Goal: Information Seeking & Learning: Learn about a topic

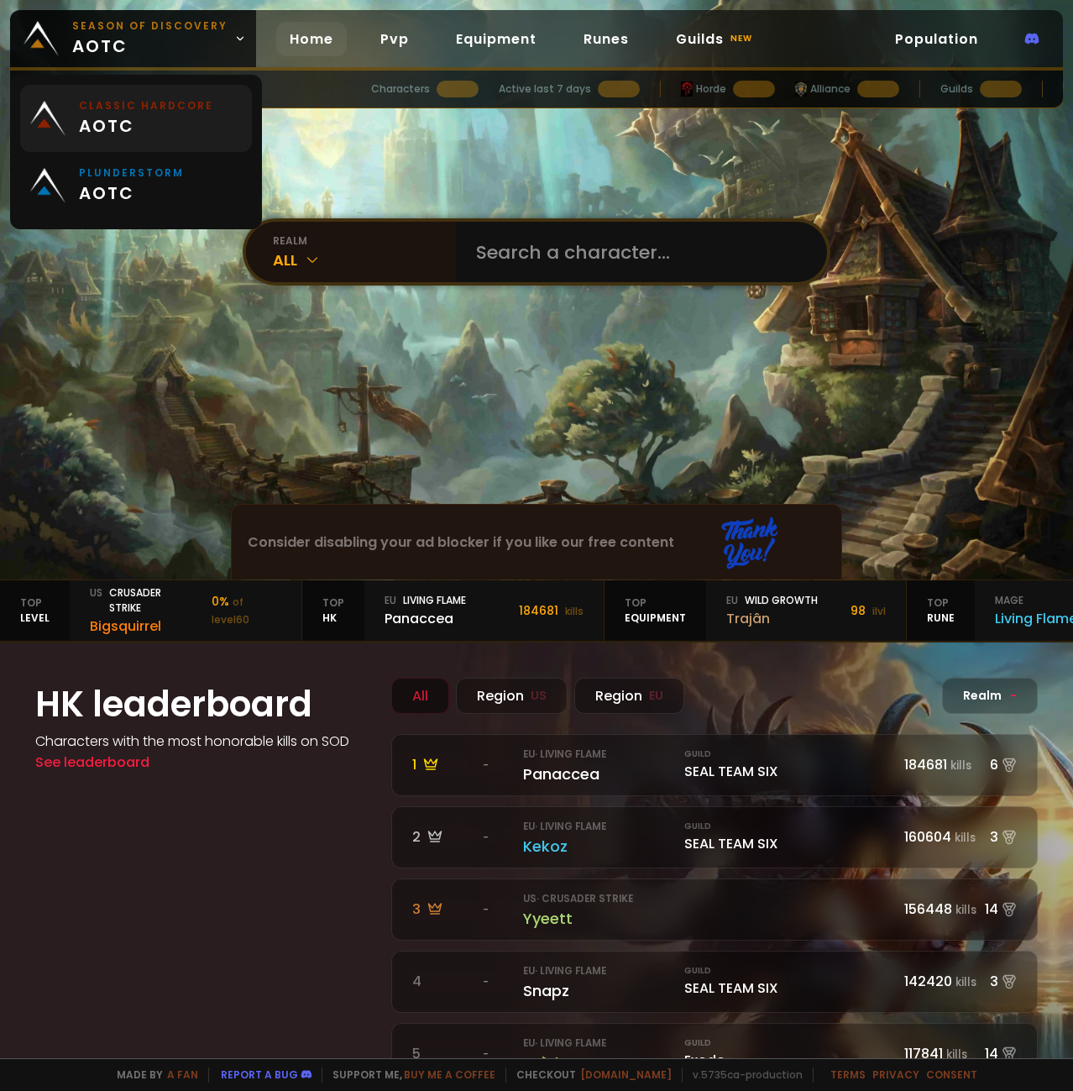
click at [104, 119] on span "aotc" at bounding box center [146, 125] width 134 height 25
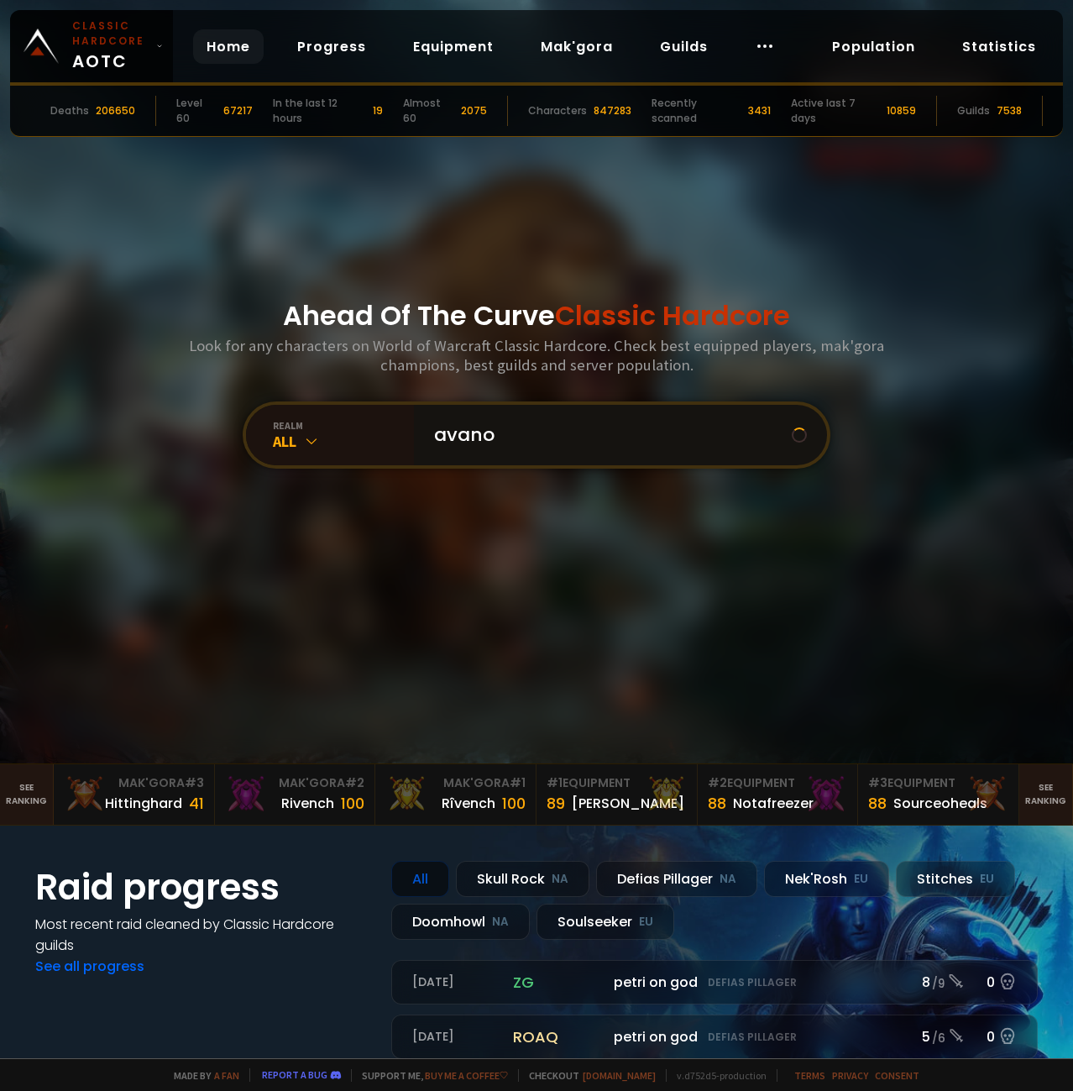
type input "avanox"
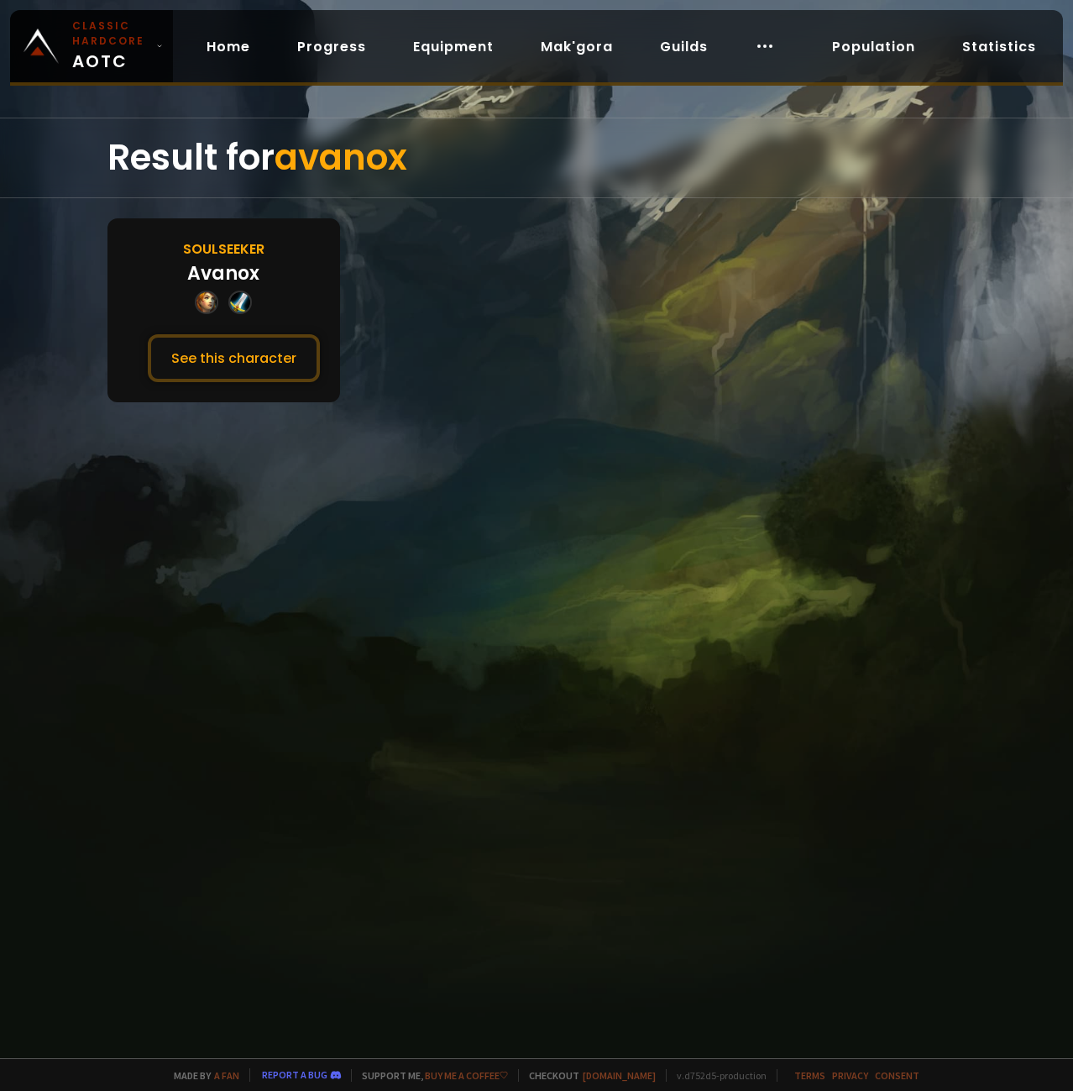
click at [247, 280] on div "Avanox" at bounding box center [223, 274] width 72 height 28
click at [238, 351] on button "See this character" at bounding box center [234, 358] width 172 height 48
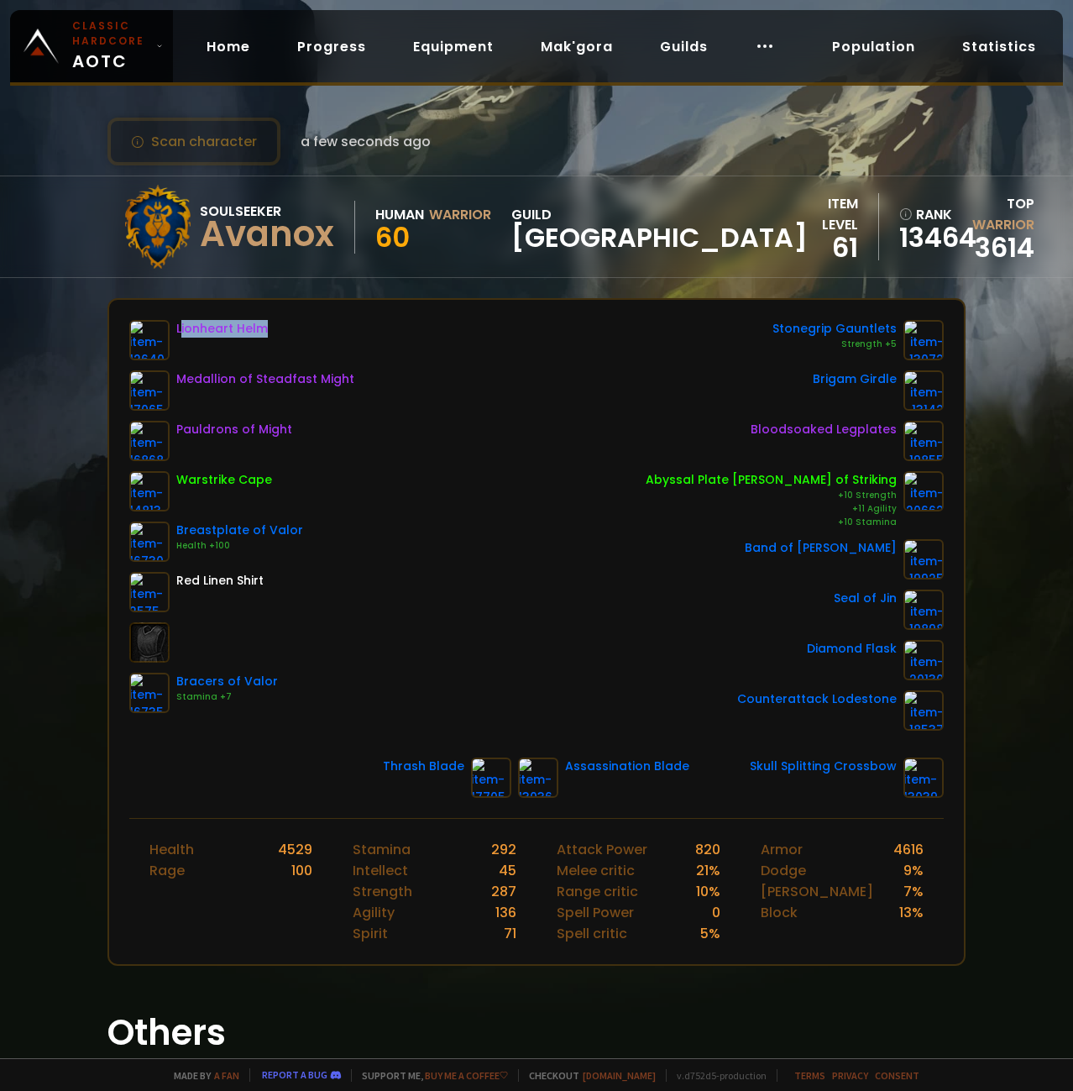
drag, startPoint x: 209, startPoint y: 317, endPoint x: 332, endPoint y: 326, distance: 123.0
click at [328, 325] on div "Lionheart Helm Medallion of Steadfast Might Pauldrons of Might Warstrike Cape B…" at bounding box center [536, 559] width 855 height 518
click at [381, 435] on div "Lionheart Helm Medallion of Steadfast Might Pauldrons of Might Warstrike Cape B…" at bounding box center [536, 525] width 815 height 411
drag, startPoint x: 245, startPoint y: 372, endPoint x: 472, endPoint y: 418, distance: 231.4
click at [458, 366] on div "Lionheart Helm Medallion of Steadfast Might Pauldrons of Might Warstrike Cape B…" at bounding box center [536, 525] width 815 height 411
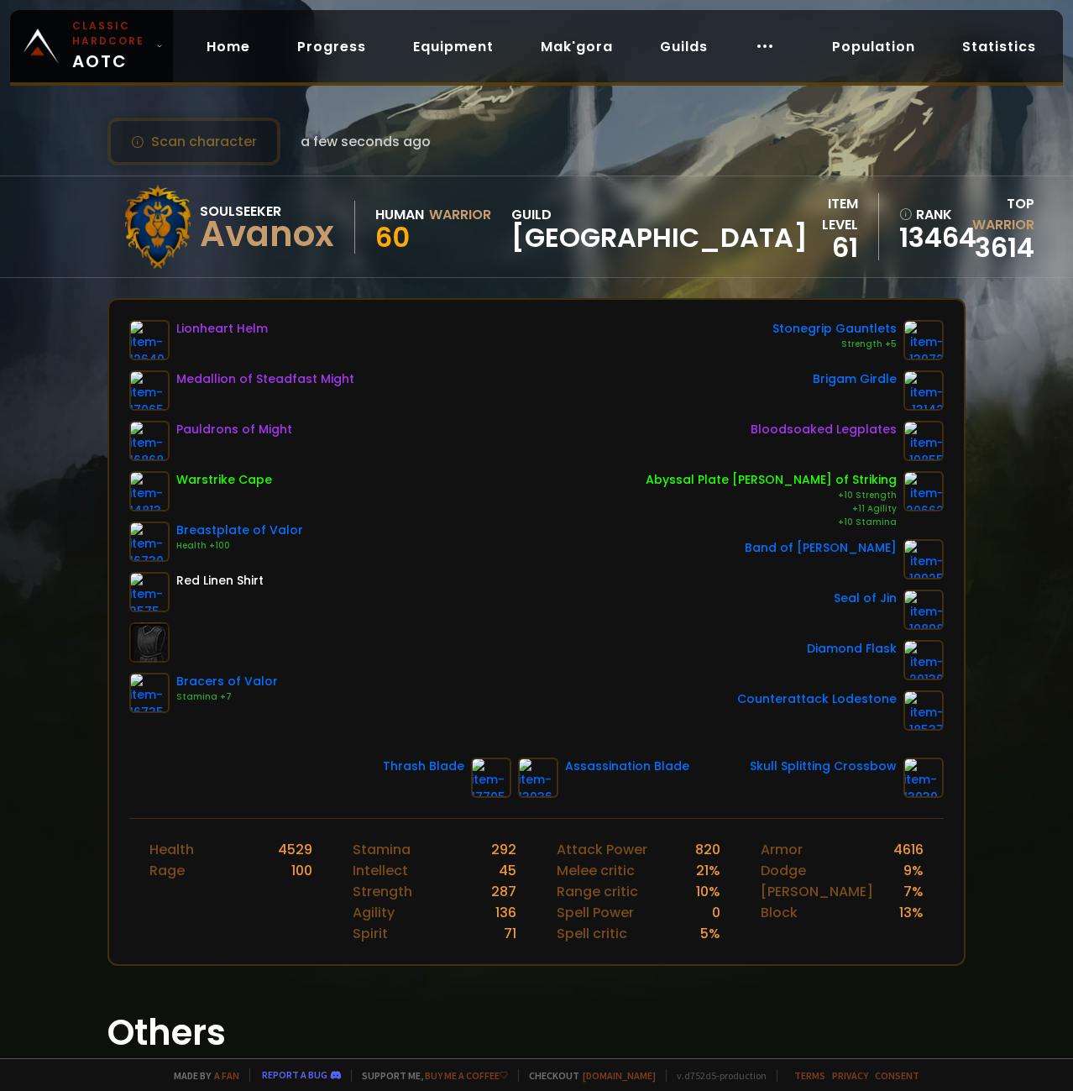
drag, startPoint x: 565, startPoint y: 710, endPoint x: 589, endPoint y: 748, distance: 45.2
click at [566, 712] on div "Lionheart Helm Medallion of Steadfast Might Pauldrons of Might Warstrike Cape B…" at bounding box center [536, 525] width 815 height 411
drag, startPoint x: 596, startPoint y: 766, endPoint x: 720, endPoint y: 765, distance: 123.5
click at [720, 765] on div "Thrash Blade Assassination Blade Skull Splitting Crossbow" at bounding box center [536, 778] width 815 height 40
click at [721, 767] on div "Thrash Blade Assassination Blade Skull Splitting Crossbow" at bounding box center [536, 778] width 815 height 40
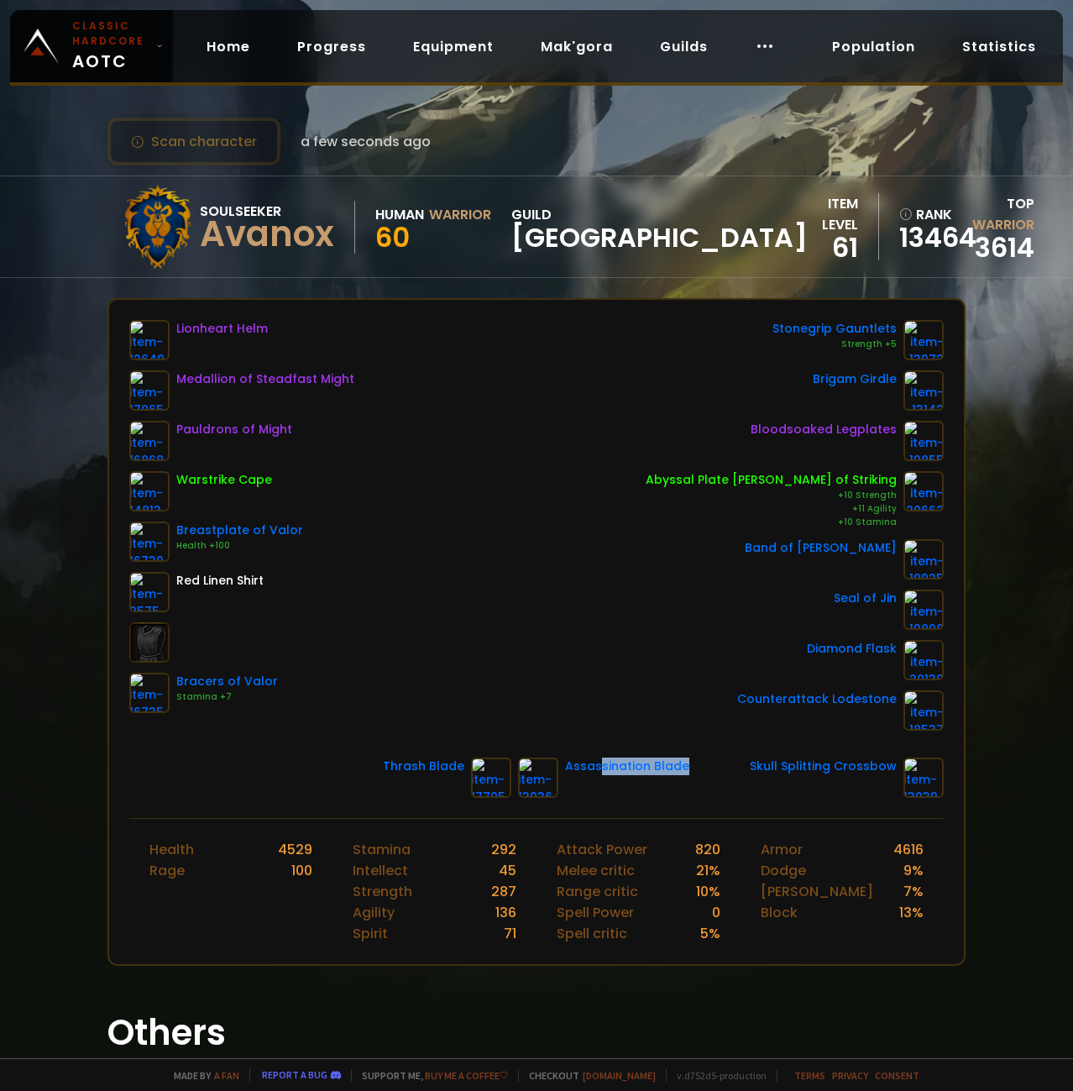
drag, startPoint x: 676, startPoint y: 762, endPoint x: 561, endPoint y: 757, distance: 115.2
click at [561, 757] on div "Lionheart Helm Medallion of Steadfast Might Pauldrons of Might Warstrike Cape B…" at bounding box center [536, 559] width 855 height 518
drag, startPoint x: 368, startPoint y: 753, endPoint x: 449, endPoint y: 755, distance: 80.7
click at [448, 755] on div "Lionheart Helm Medallion of Steadfast Might Pauldrons of Might Warstrike Cape B…" at bounding box center [536, 559] width 855 height 518
click at [659, 791] on div "Assassination Blade" at bounding box center [627, 778] width 124 height 40
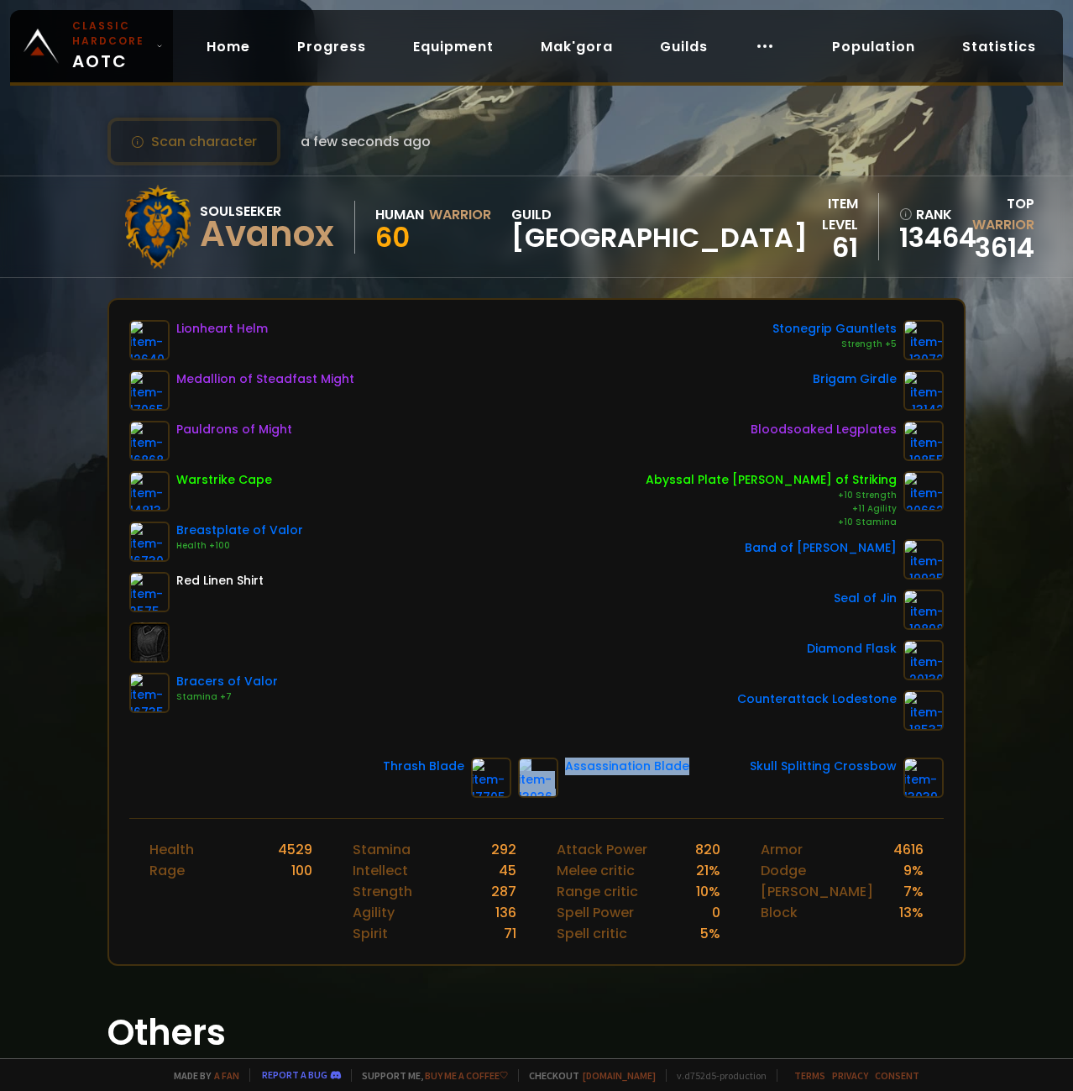
drag, startPoint x: 690, startPoint y: 758, endPoint x: 495, endPoint y: 757, distance: 194.9
click at [491, 756] on div "Lionheart Helm Medallion of Steadfast Might Pauldrons of Might Warstrike Cape B…" at bounding box center [536, 559] width 855 height 518
click at [838, 805] on div "Lionheart Helm Medallion of Steadfast Might Pauldrons of Might Warstrike Cape B…" at bounding box center [536, 559] width 855 height 518
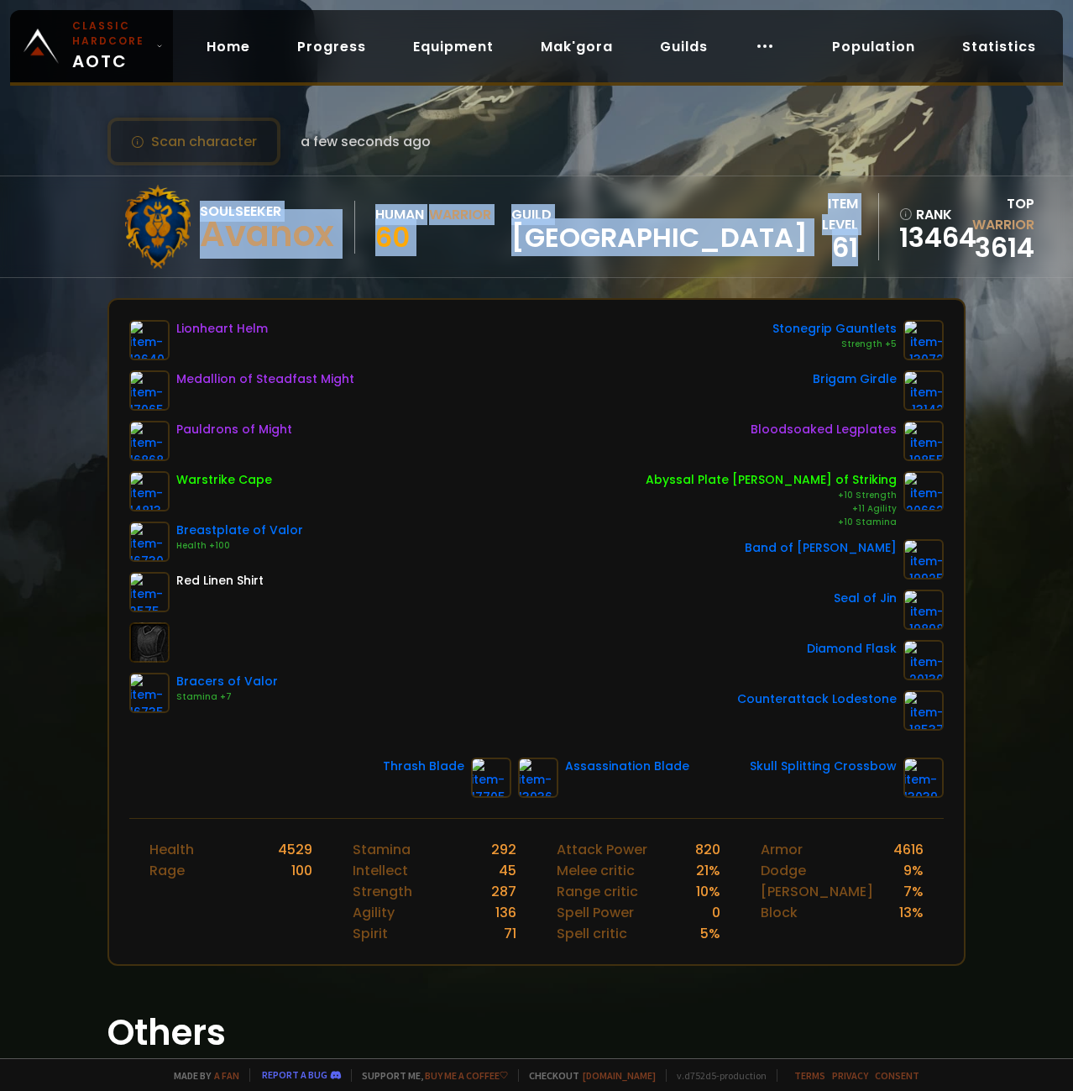
drag, startPoint x: 652, startPoint y: 735, endPoint x: 39, endPoint y: 343, distance: 727.9
click at [38, 344] on div "Scan character a few seconds ago Soulseeker Avanox Human Warrior 60 guild Norge…" at bounding box center [536, 529] width 1073 height 1058
click at [134, 296] on div "Scan character a few seconds ago Soulseeker Avanox Human Warrior 60 guild Norge…" at bounding box center [536, 529] width 1073 height 1058
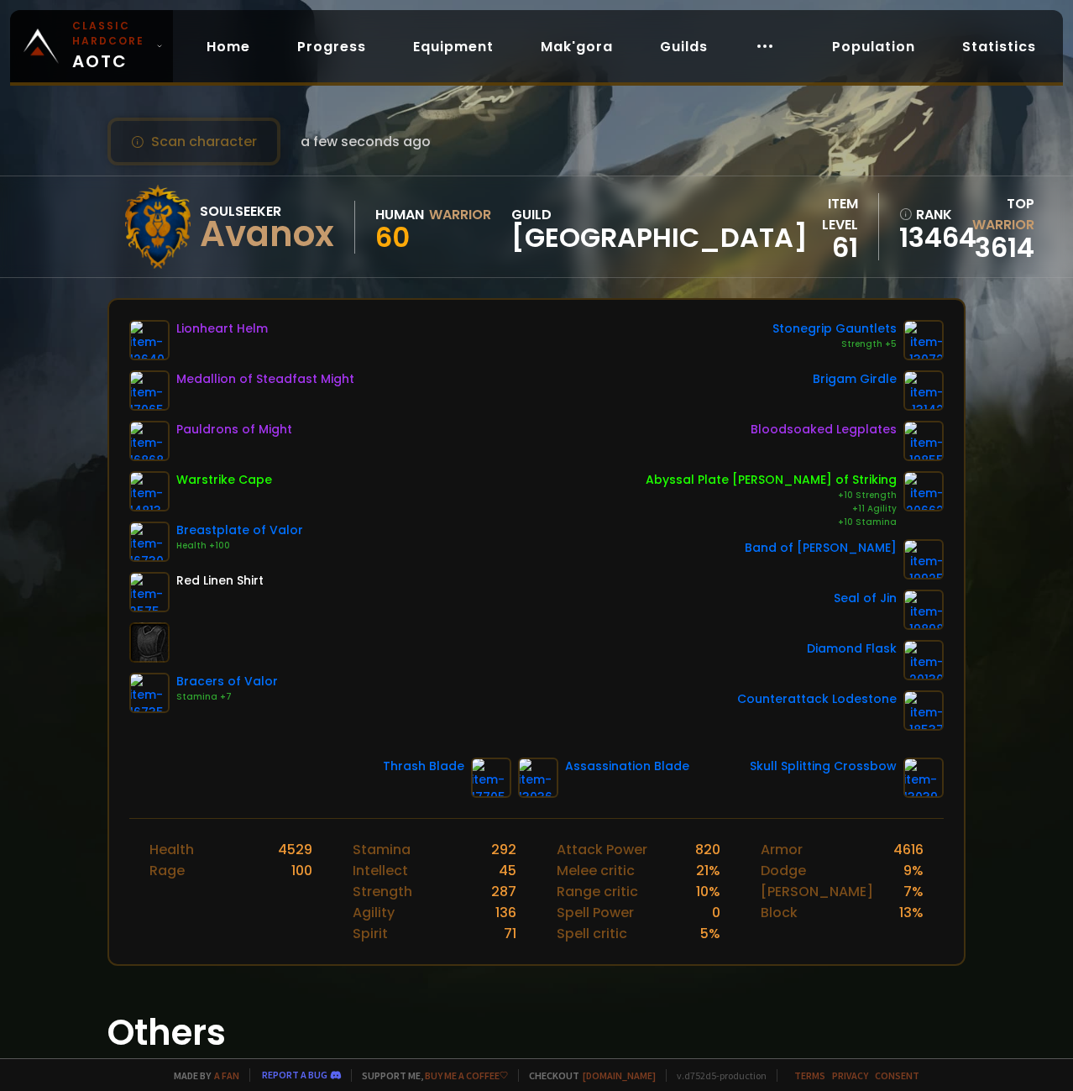
click at [121, 318] on div "Lionheart Helm Medallion of Steadfast Might Pauldrons of Might Warstrike Cape B…" at bounding box center [536, 559] width 855 height 518
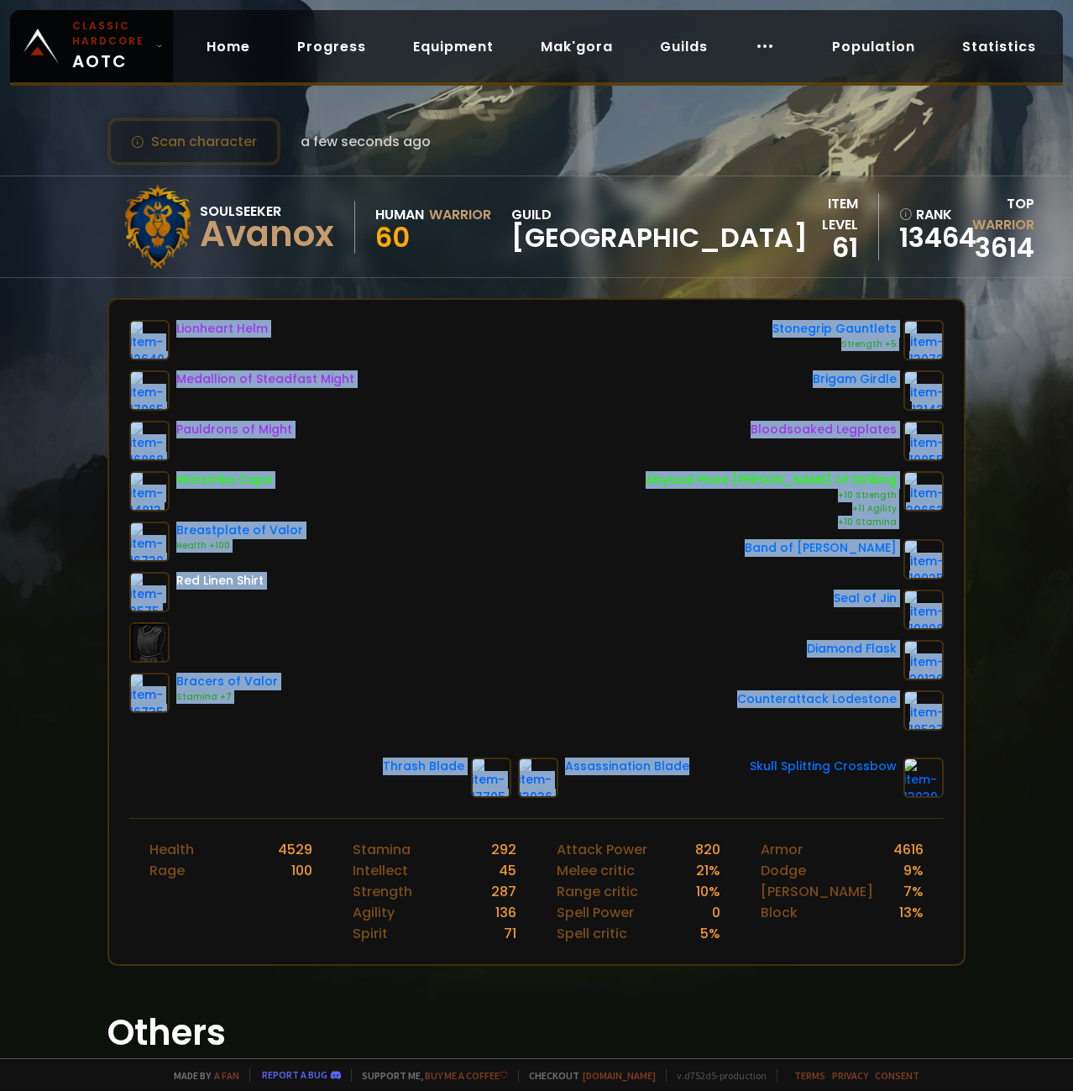
drag, startPoint x: 121, startPoint y: 318, endPoint x: 973, endPoint y: 819, distance: 987.9
click at [973, 819] on div "Scan character a few seconds ago Soulseeker Avanox Human Warrior 60 guild Norge…" at bounding box center [536, 529] width 1073 height 1058
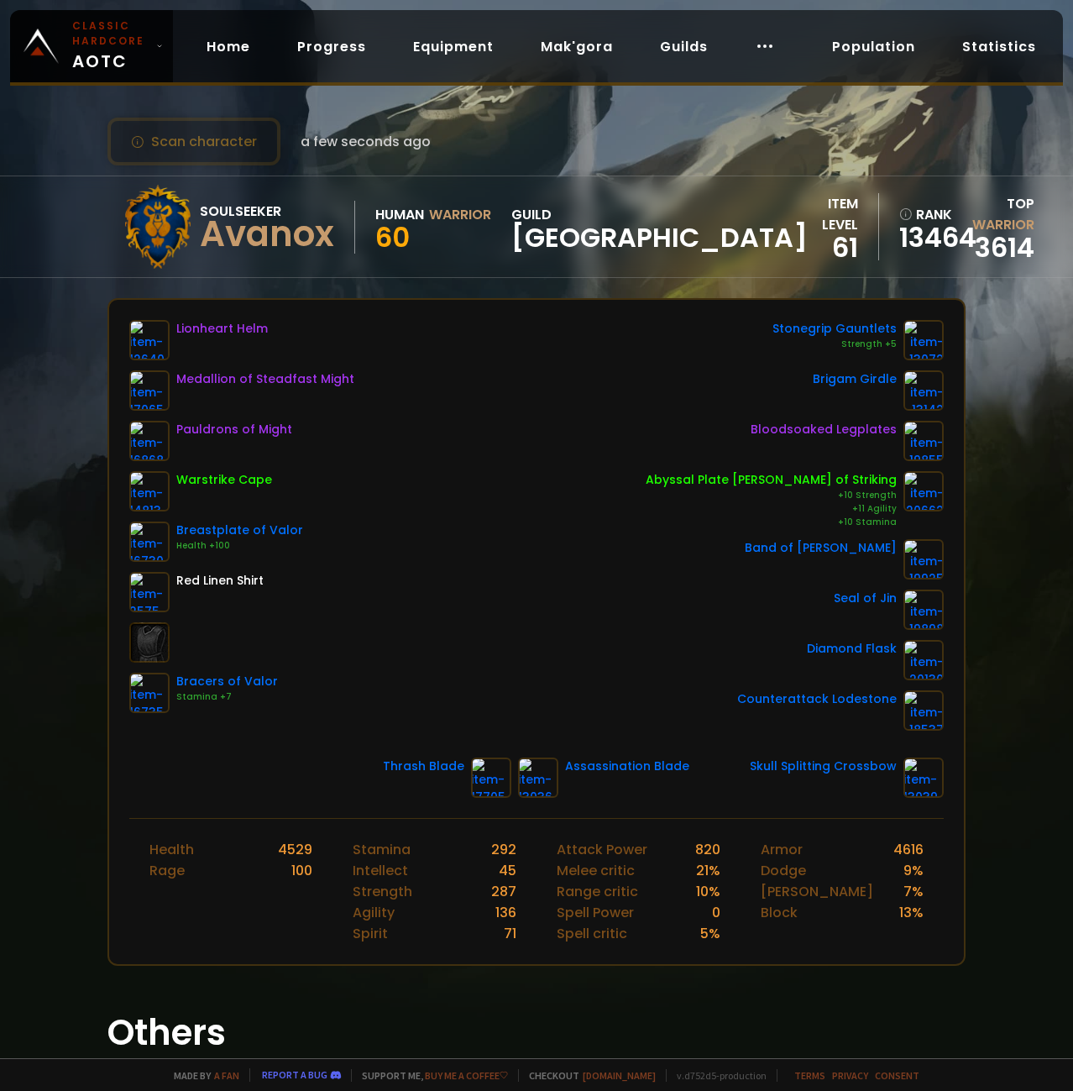
click at [538, 664] on div "Lionheart Helm Medallion of Steadfast Might Pauldrons of Might Warstrike Cape B…" at bounding box center [536, 525] width 815 height 411
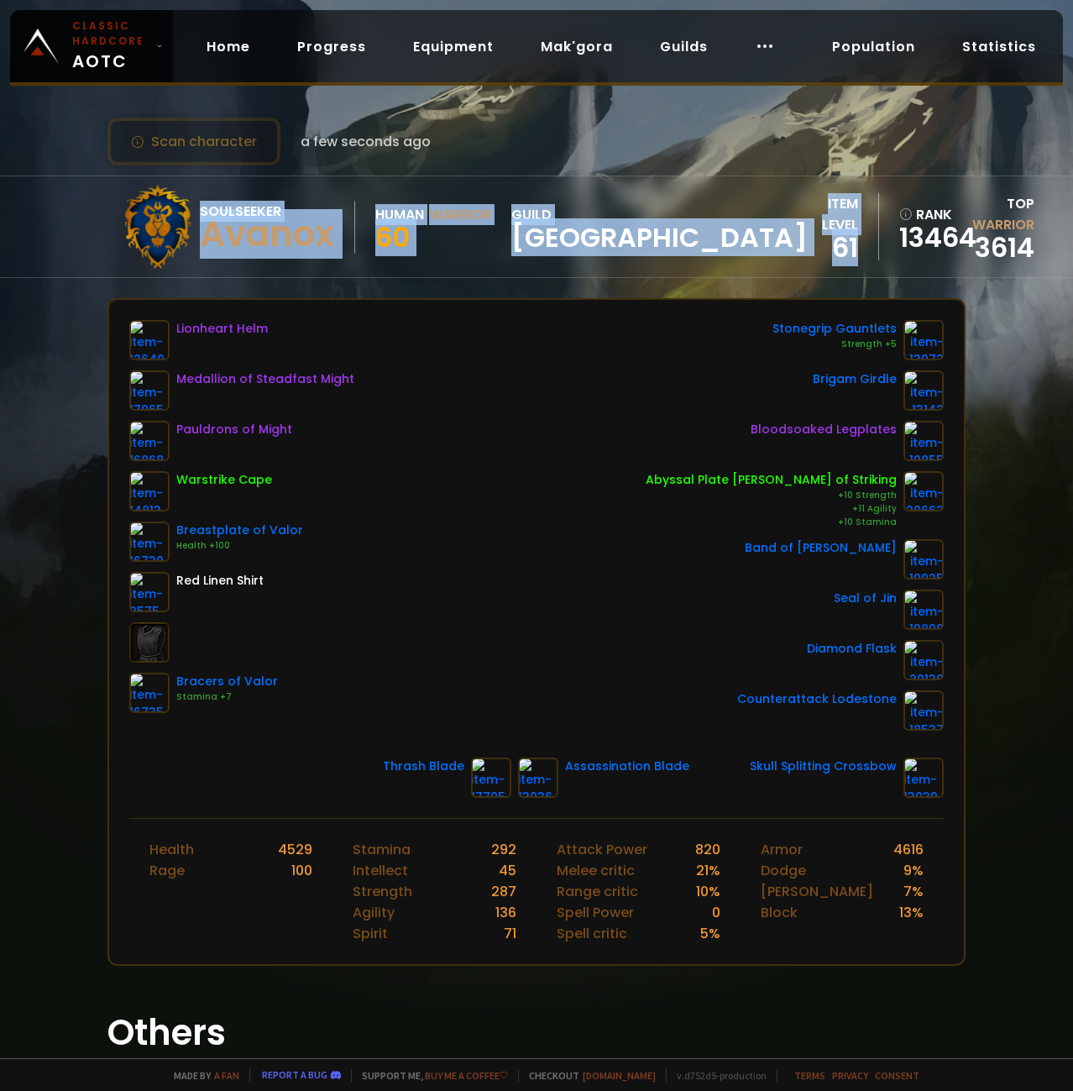
drag, startPoint x: 949, startPoint y: 803, endPoint x: 66, endPoint y: 368, distance: 984.9
click at [66, 369] on div "Scan character a few seconds ago Soulseeker Avanox Human Warrior 60 guild Norge…" at bounding box center [536, 529] width 1073 height 1058
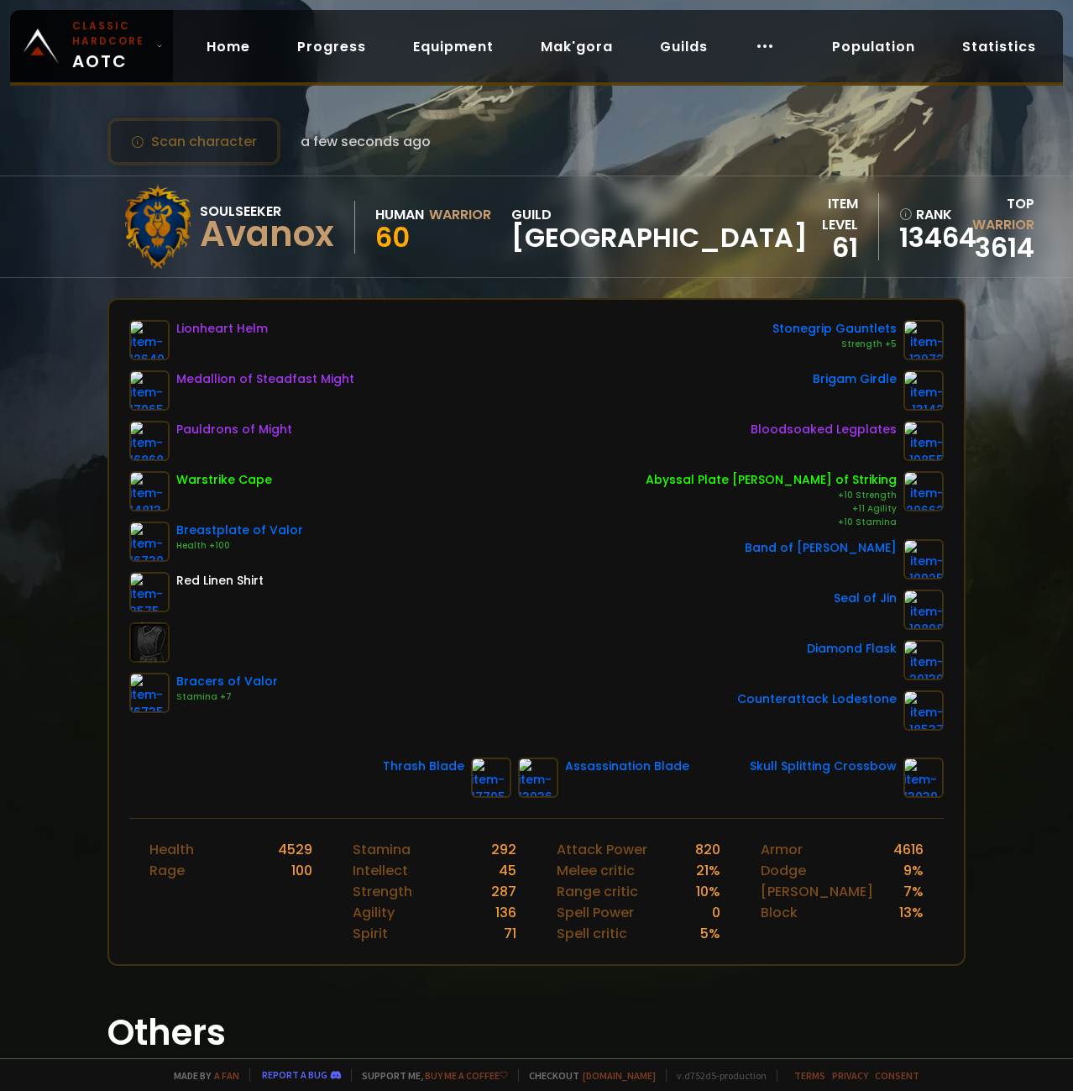
click at [71, 299] on div "Scan character a few seconds ago Soulseeker Avanox Human Warrior 60 guild Norge…" at bounding box center [536, 529] width 1073 height 1058
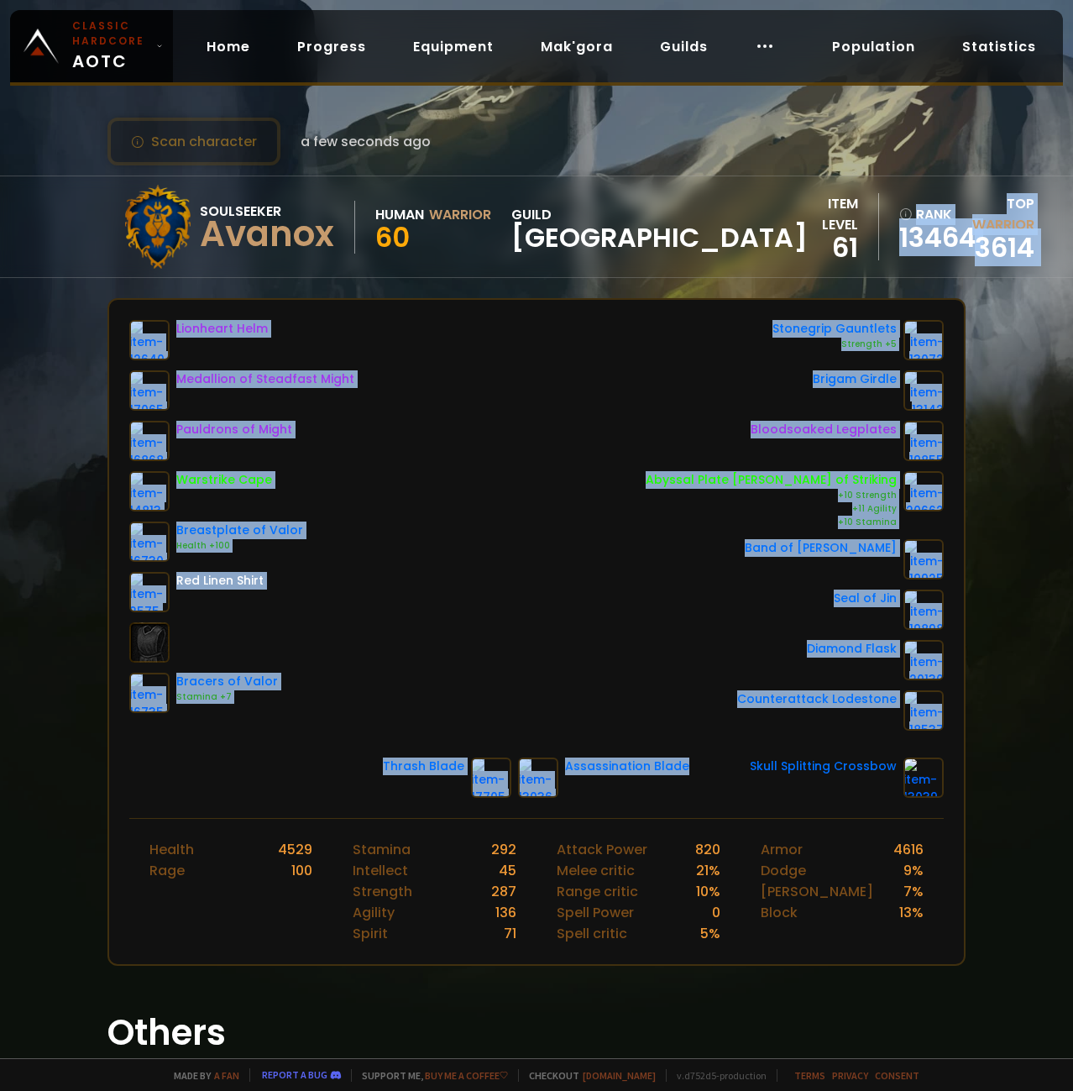
drag, startPoint x: 176, startPoint y: 375, endPoint x: 958, endPoint y: 769, distance: 874.8
click at [958, 769] on div "Scan character a few seconds ago Soulseeker Avanox Human Warrior 60 guild Norge…" at bounding box center [536, 529] width 1073 height 1058
click at [956, 825] on div "Lionheart Helm Medallion of Steadfast Might Pauldrons of Might Warstrike Cape B…" at bounding box center [537, 632] width 858 height 668
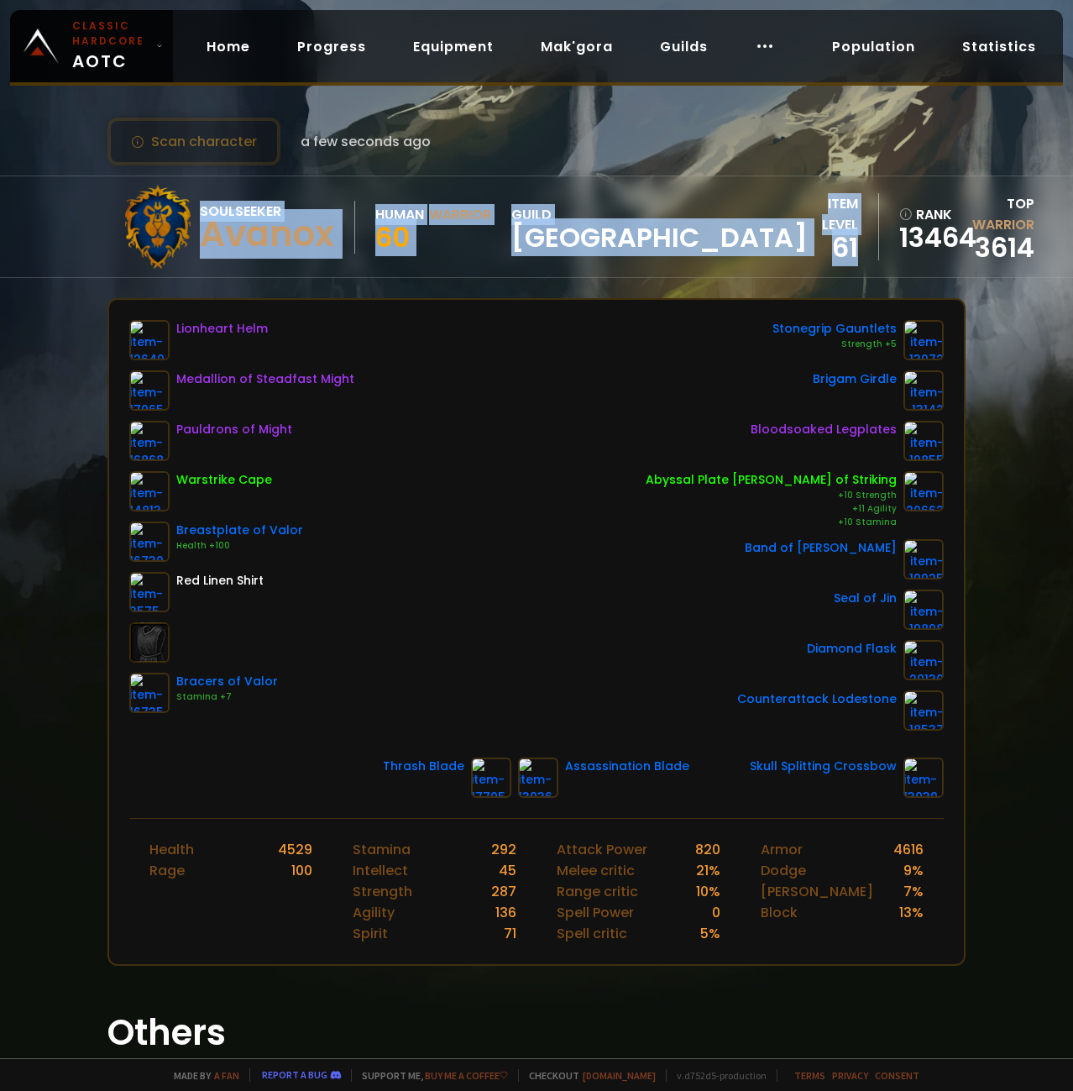
drag, startPoint x: 961, startPoint y: 800, endPoint x: 40, endPoint y: 187, distance: 1106.1
click at [40, 187] on div "Scan character a few seconds ago Soulseeker Avanox Human Warrior 60 guild Norge…" at bounding box center [536, 529] width 1073 height 1058
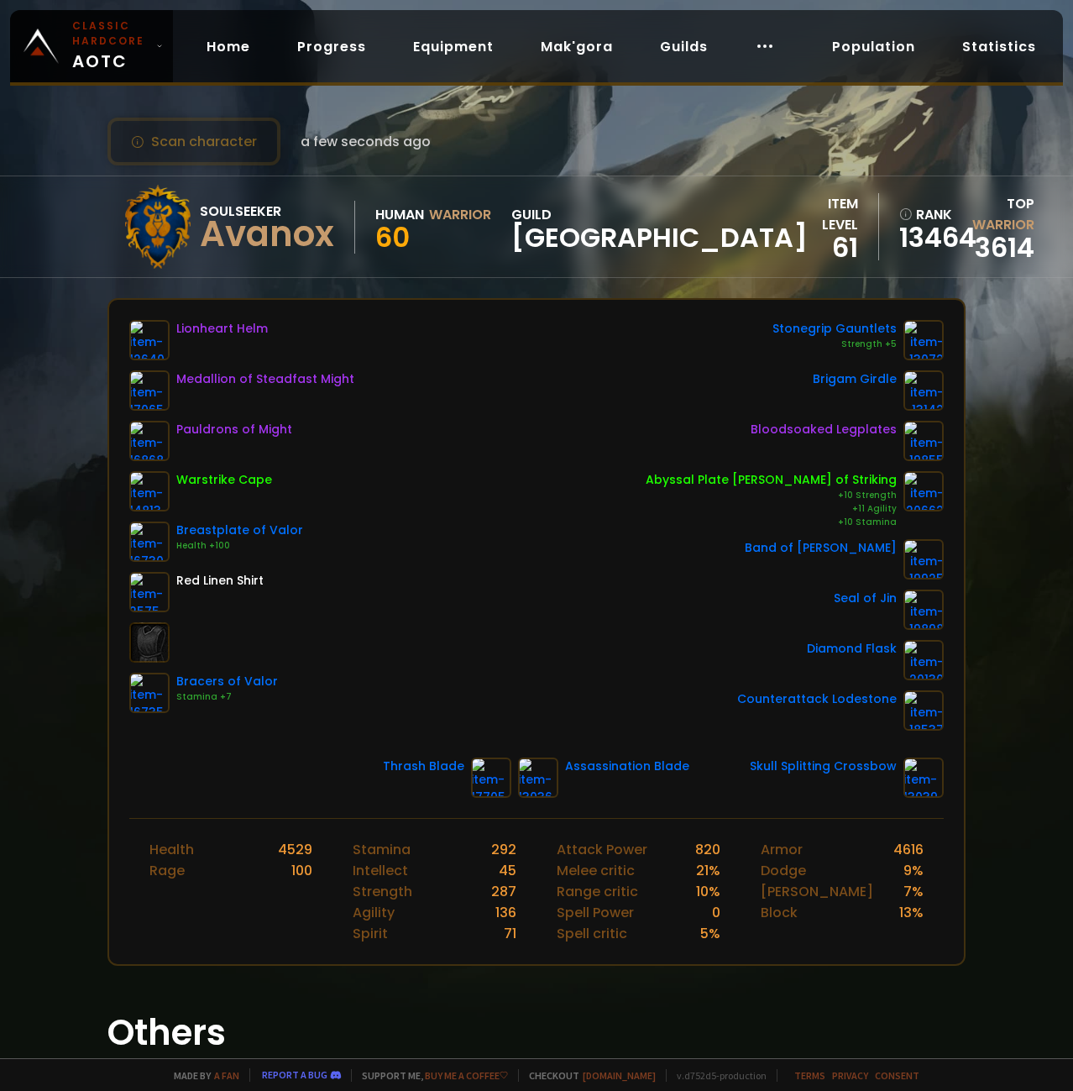
click at [39, 186] on div "Soulseeker Avanox Human Warrior 60 guild Norge item level 61 rank 13464 Top War…" at bounding box center [536, 227] width 1073 height 102
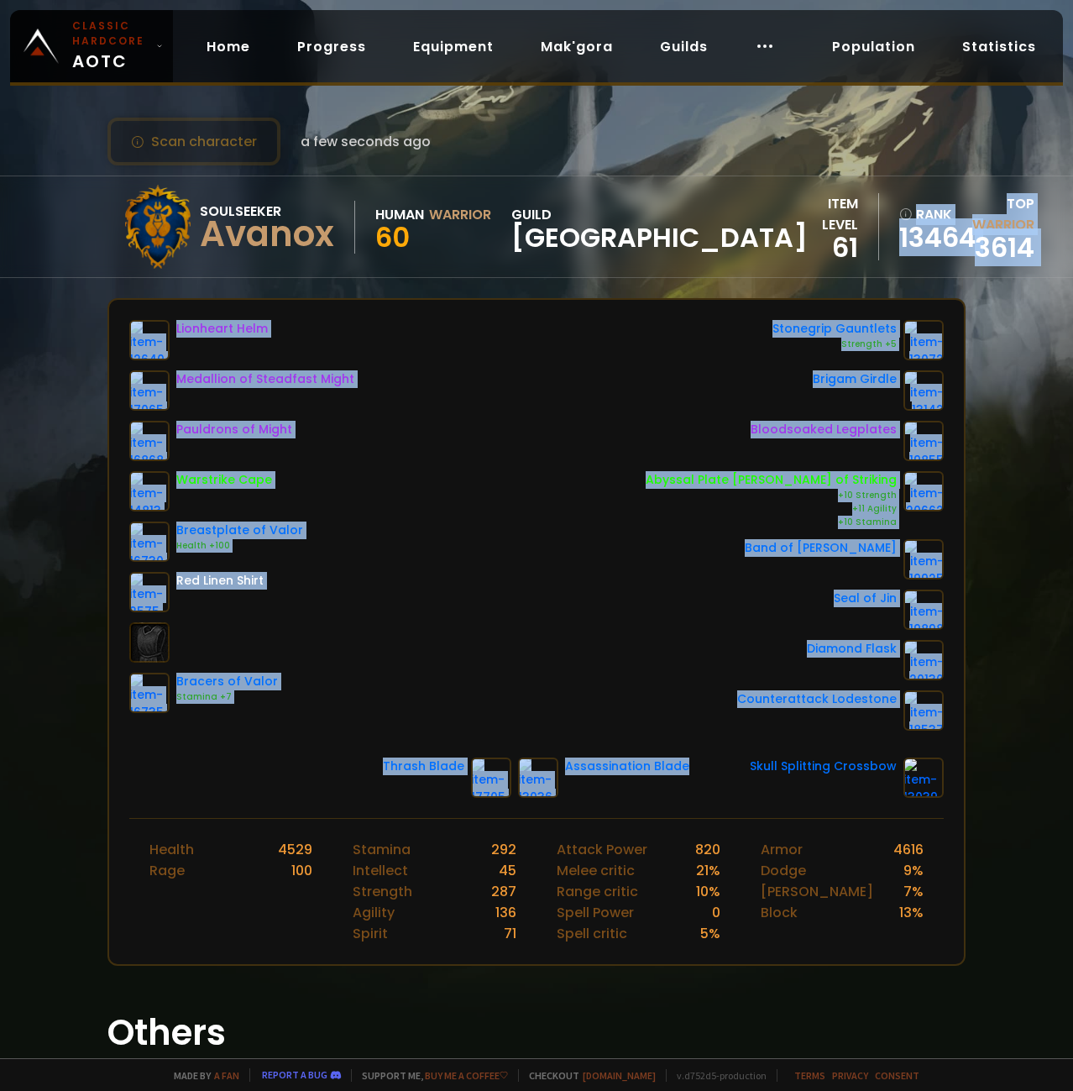
drag, startPoint x: 179, startPoint y: 265, endPoint x: 953, endPoint y: 828, distance: 957.8
click at [952, 830] on div "Scan character a few seconds ago Soulseeker Avanox Human Warrior 60 guild Norge…" at bounding box center [536, 529] width 1073 height 1058
click at [930, 798] on link at bounding box center [924, 778] width 40 height 40
click at [962, 809] on div "Lionheart Helm Medallion of Steadfast Might Pauldrons of Might Warstrike Cape B…" at bounding box center [536, 559] width 855 height 518
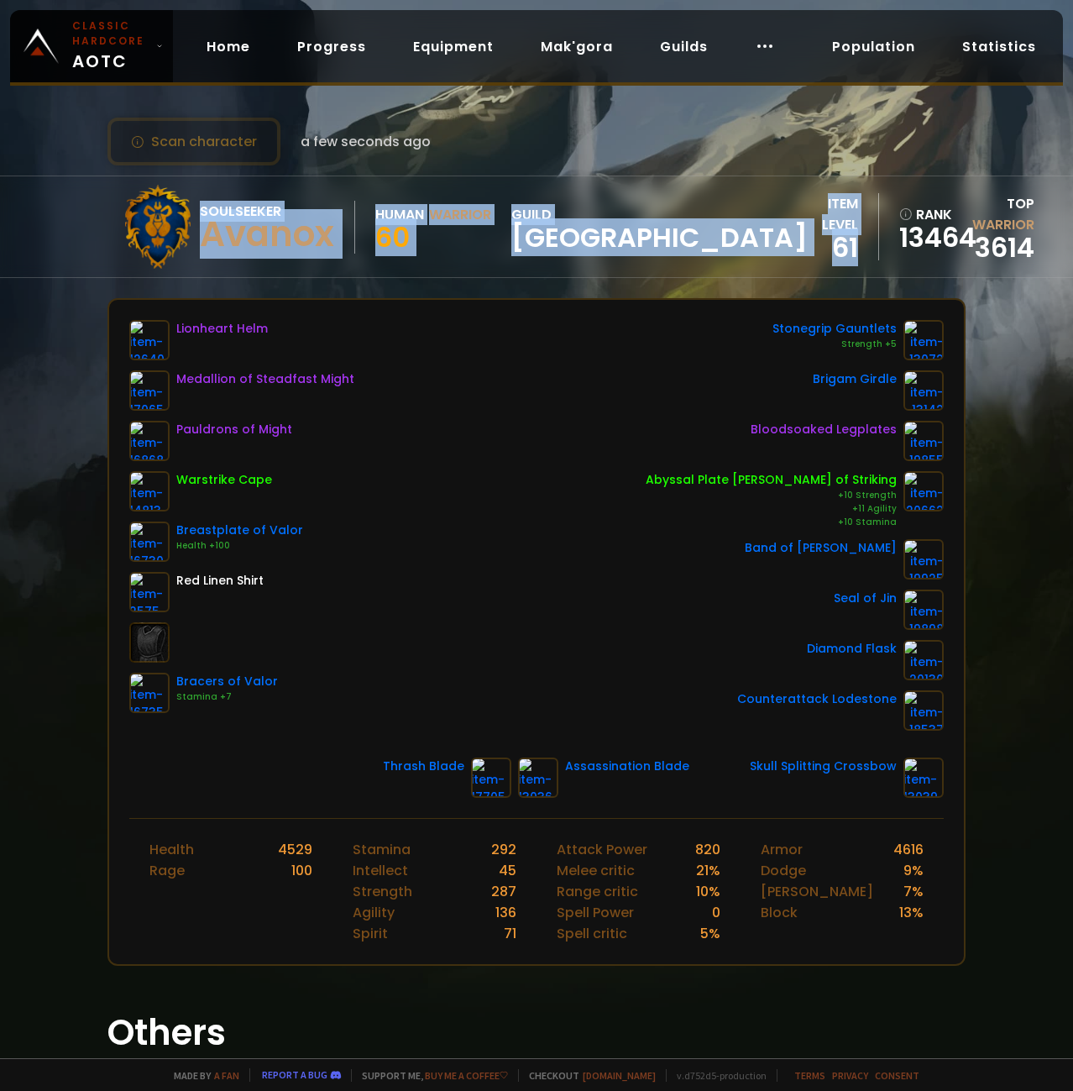
drag, startPoint x: 949, startPoint y: 801, endPoint x: -36, endPoint y: 252, distance: 1128.0
click at [0, 252] on div "Scan character a few seconds ago Soulseeker Avanox Human Warrior 60 guild Norge…" at bounding box center [536, 529] width 1073 height 1058
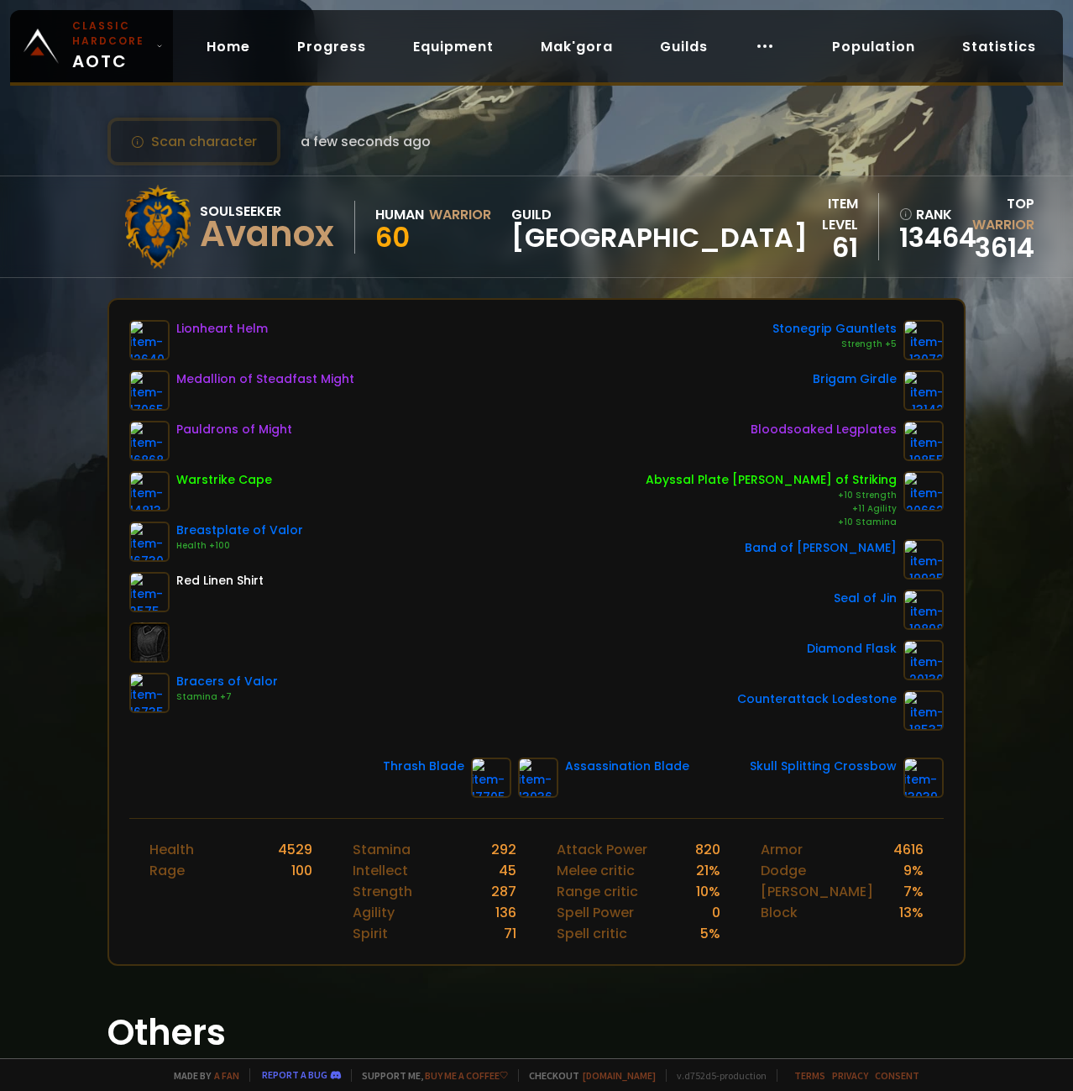
click at [50, 213] on div "Soulseeker Avanox Human Warrior 60 guild Norge item level 61 rank 13464 Top War…" at bounding box center [536, 227] width 1073 height 102
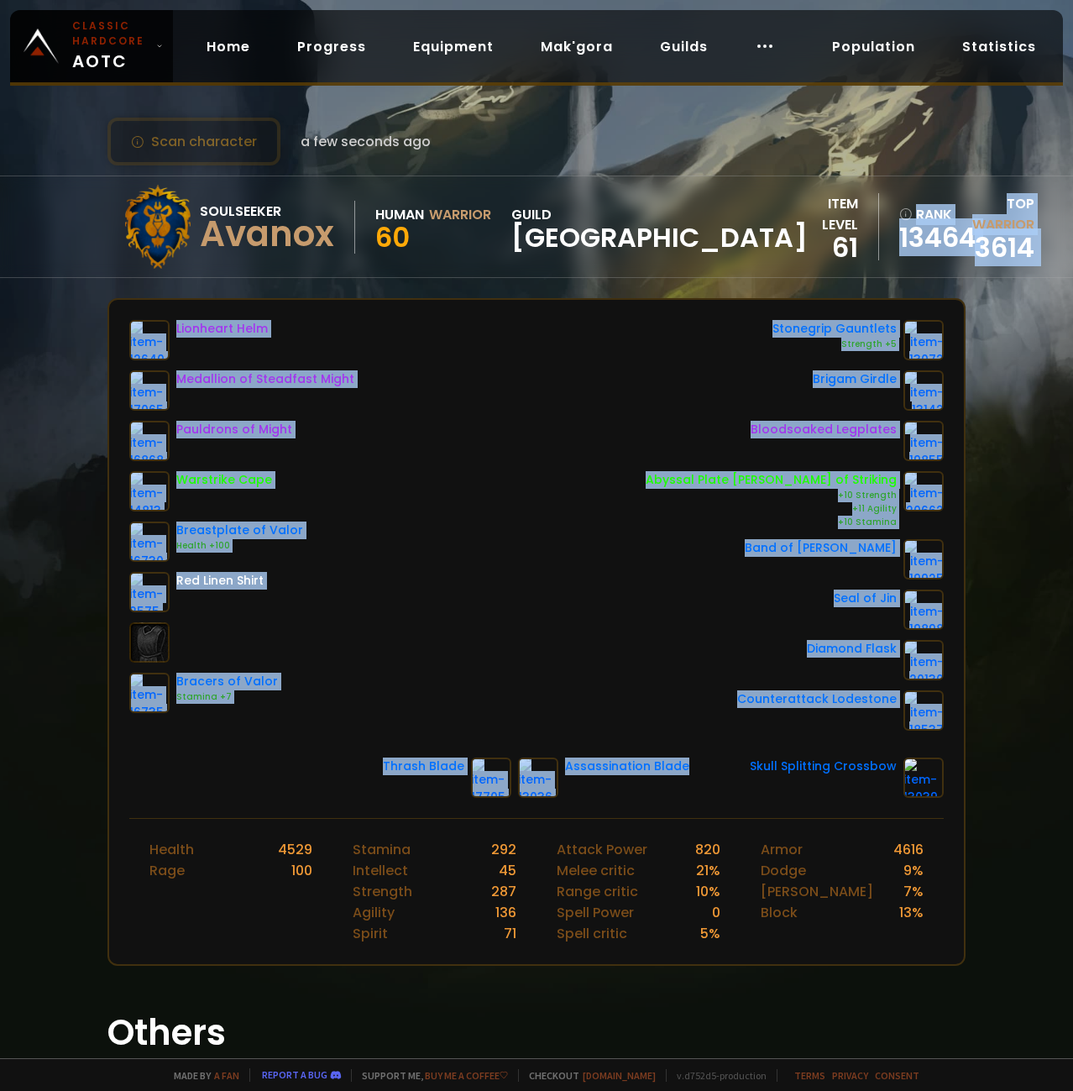
drag, startPoint x: 60, startPoint y: 206, endPoint x: 943, endPoint y: 804, distance: 1067.0
click at [942, 805] on div "Scan character a few seconds ago Soulseeker Avanox Human Warrior 60 guild Norge…" at bounding box center [536, 529] width 1073 height 1058
click at [961, 799] on div "Lionheart Helm Medallion of Steadfast Might Pauldrons of Might Warstrike Cape B…" at bounding box center [536, 559] width 855 height 518
drag, startPoint x: 99, startPoint y: 223, endPoint x: 876, endPoint y: 791, distance: 962.8
click at [876, 791] on div "Scan character a few seconds ago Soulseeker Avanox Human Warrior 60 guild Norge…" at bounding box center [536, 529] width 1073 height 1058
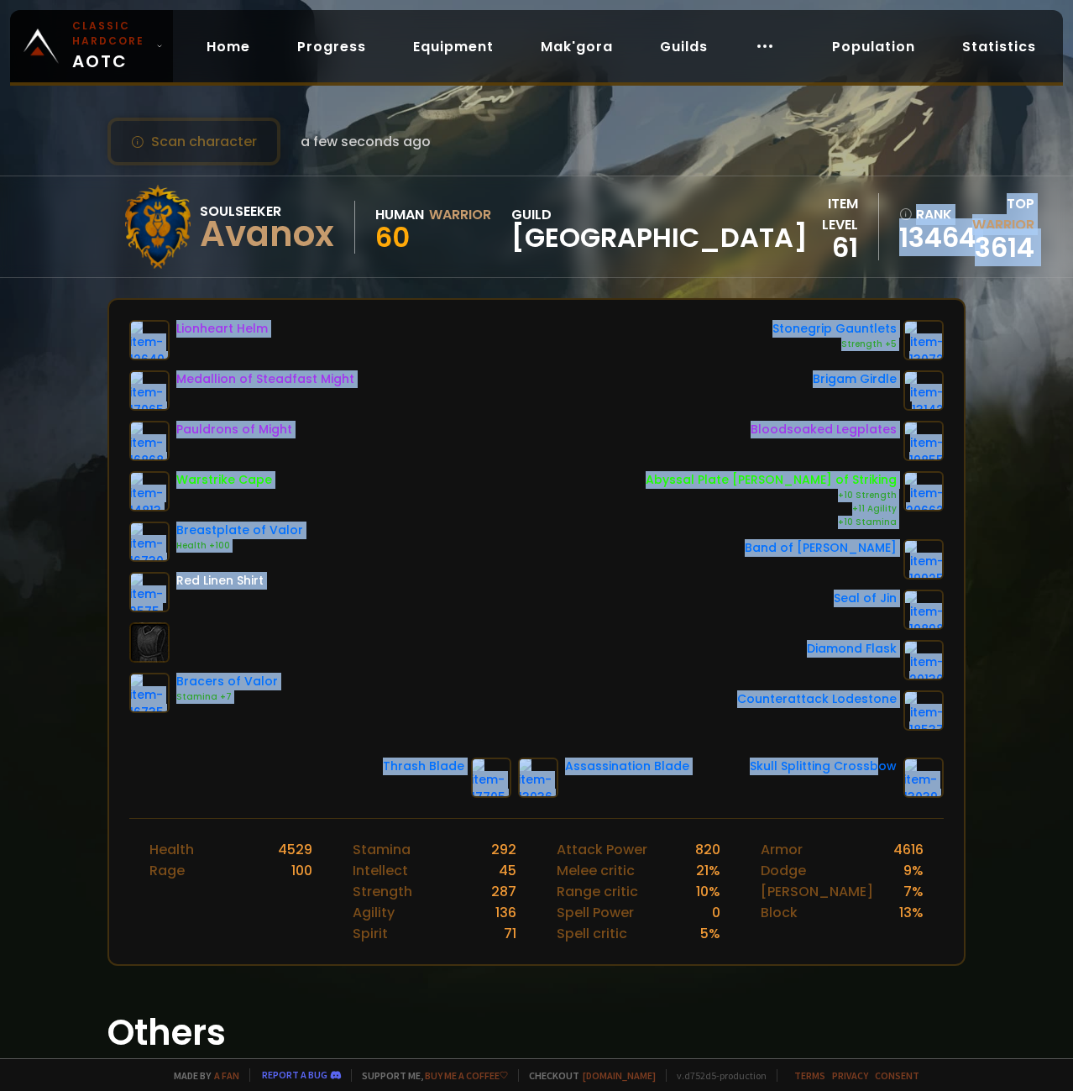
click at [937, 812] on div "Lionheart Helm Medallion of Steadfast Might Pauldrons of Might Warstrike Cape B…" at bounding box center [536, 559] width 855 height 518
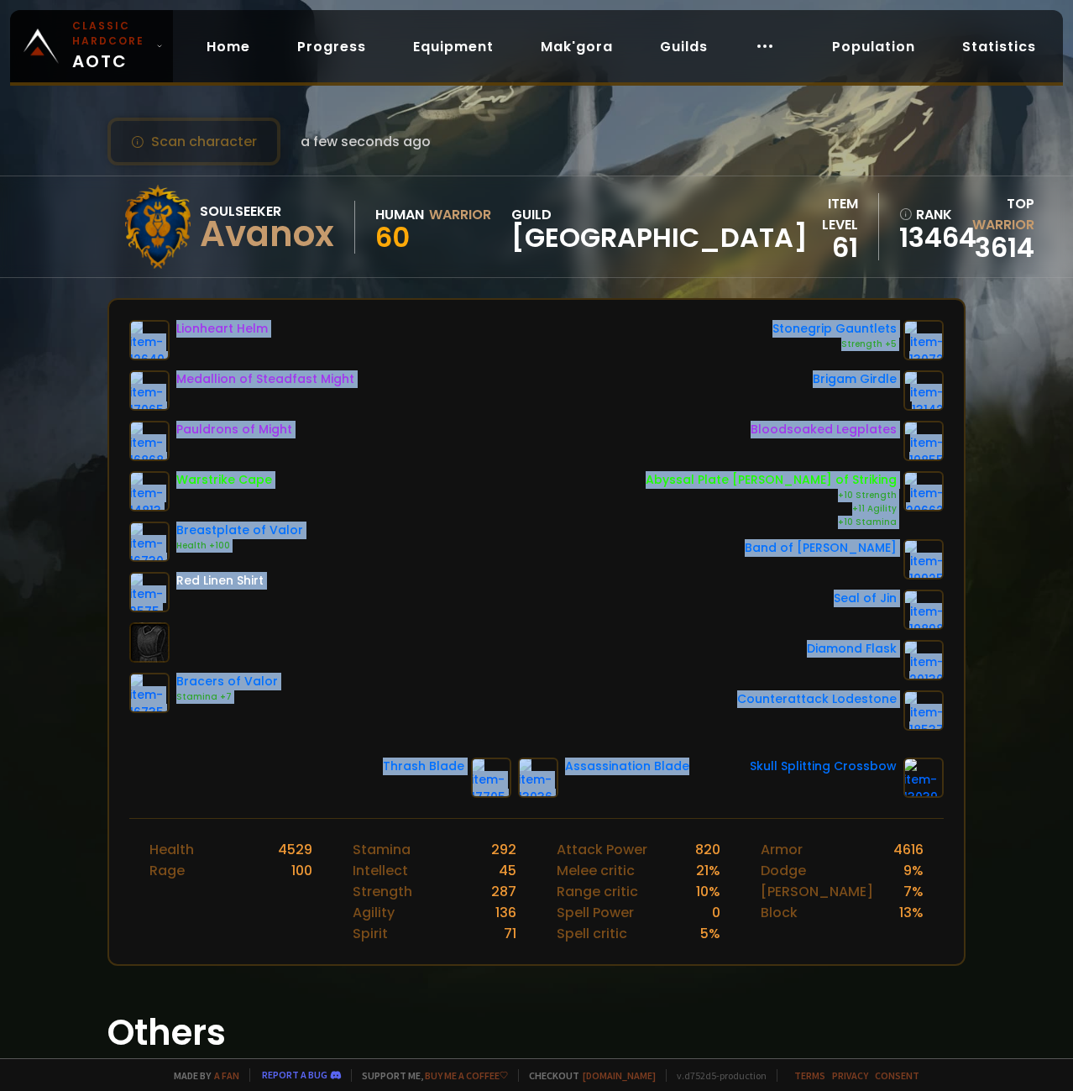
drag, startPoint x: 956, startPoint y: 795, endPoint x: 114, endPoint y: 323, distance: 964.9
click at [114, 323] on div "Lionheart Helm Medallion of Steadfast Might Pauldrons of Might Warstrike Cape B…" at bounding box center [536, 559] width 855 height 518
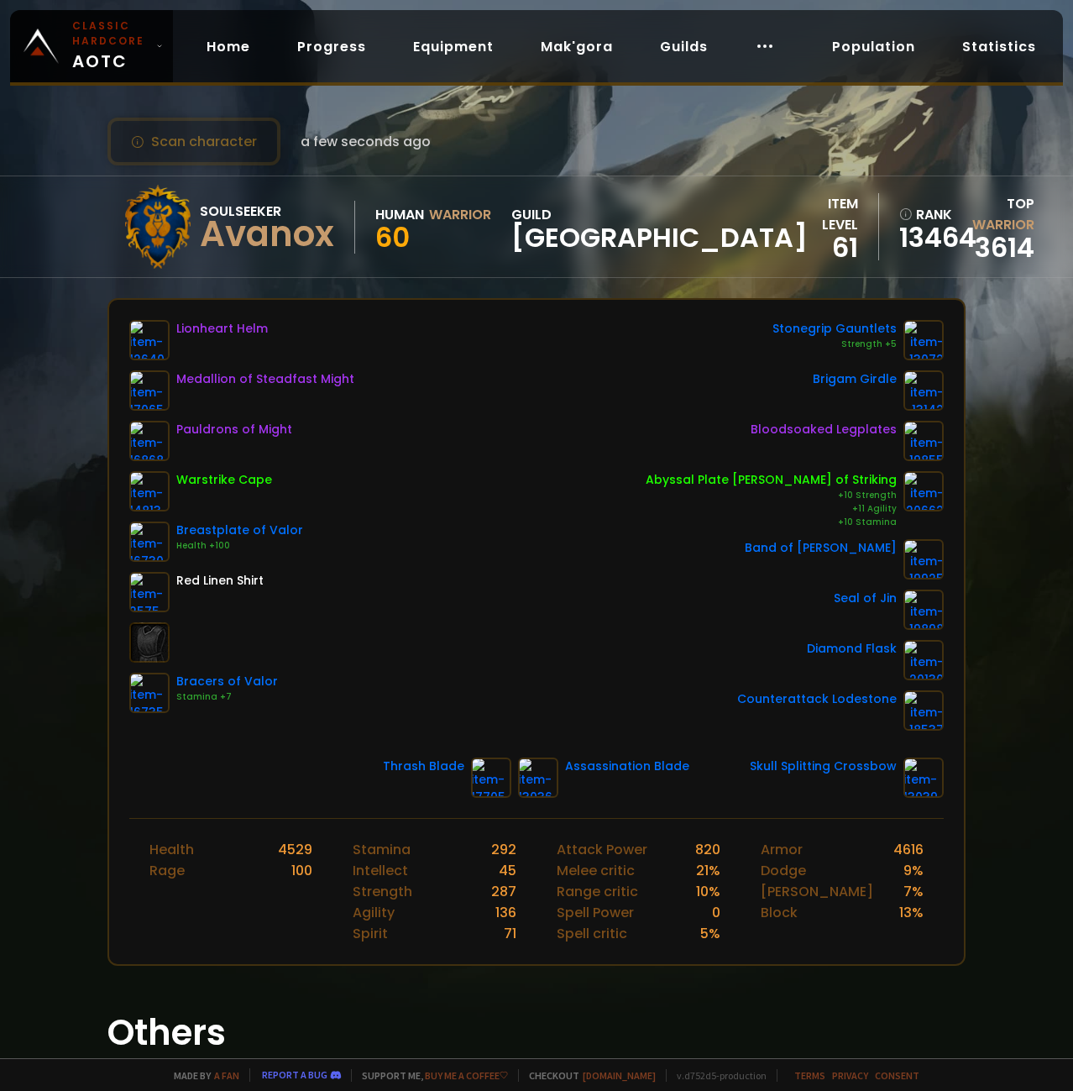
click at [65, 543] on div "Scan character a few seconds ago Soulseeker Avanox Human Warrior 60 guild Norge…" at bounding box center [536, 529] width 1073 height 1058
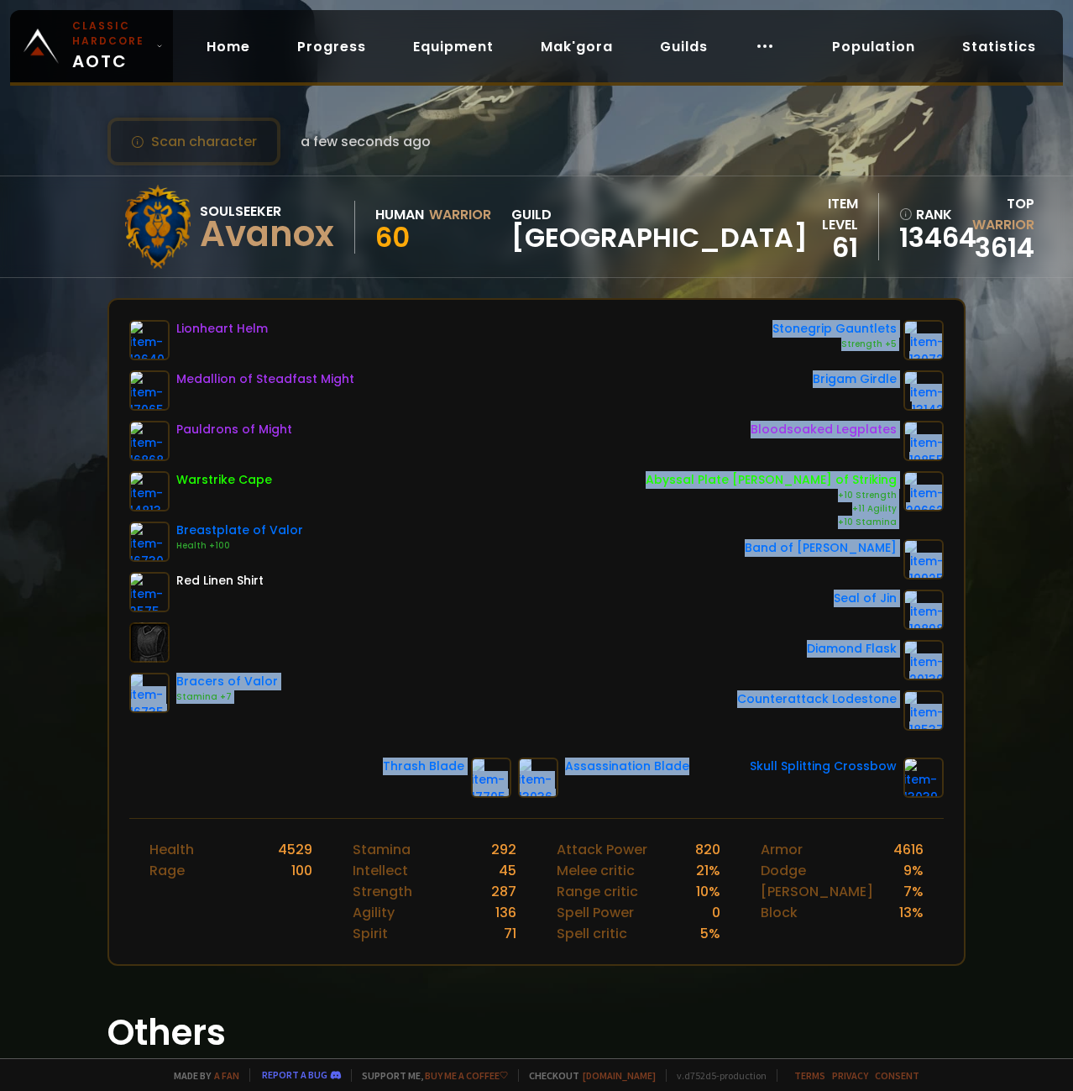
drag, startPoint x: 946, startPoint y: 788, endPoint x: 506, endPoint y: 631, distance: 466.5
click at [408, 569] on div "Lionheart Helm Medallion of Steadfast Might Pauldrons of Might Warstrike Cape B…" at bounding box center [536, 559] width 855 height 518
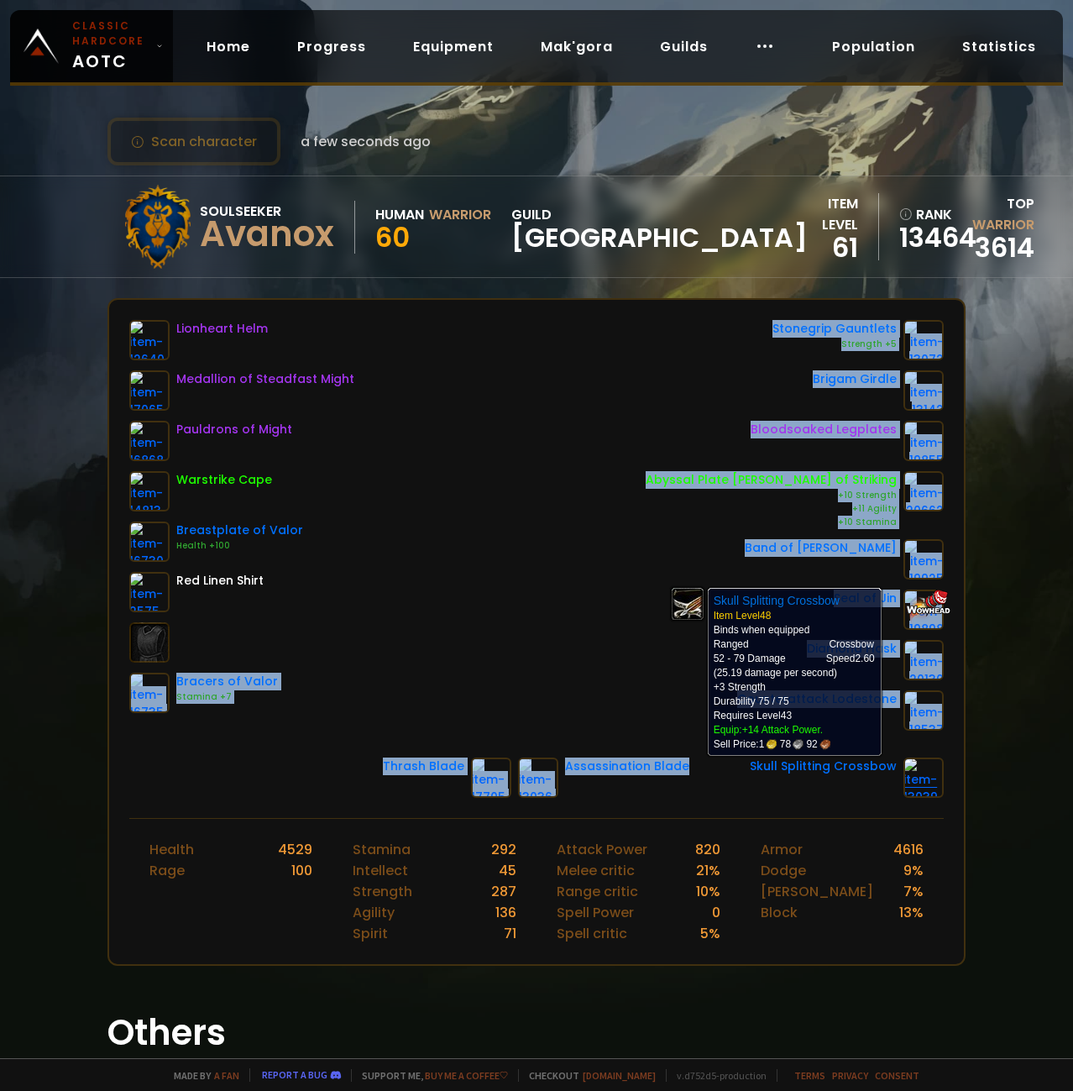
click at [941, 795] on img at bounding box center [924, 778] width 40 height 40
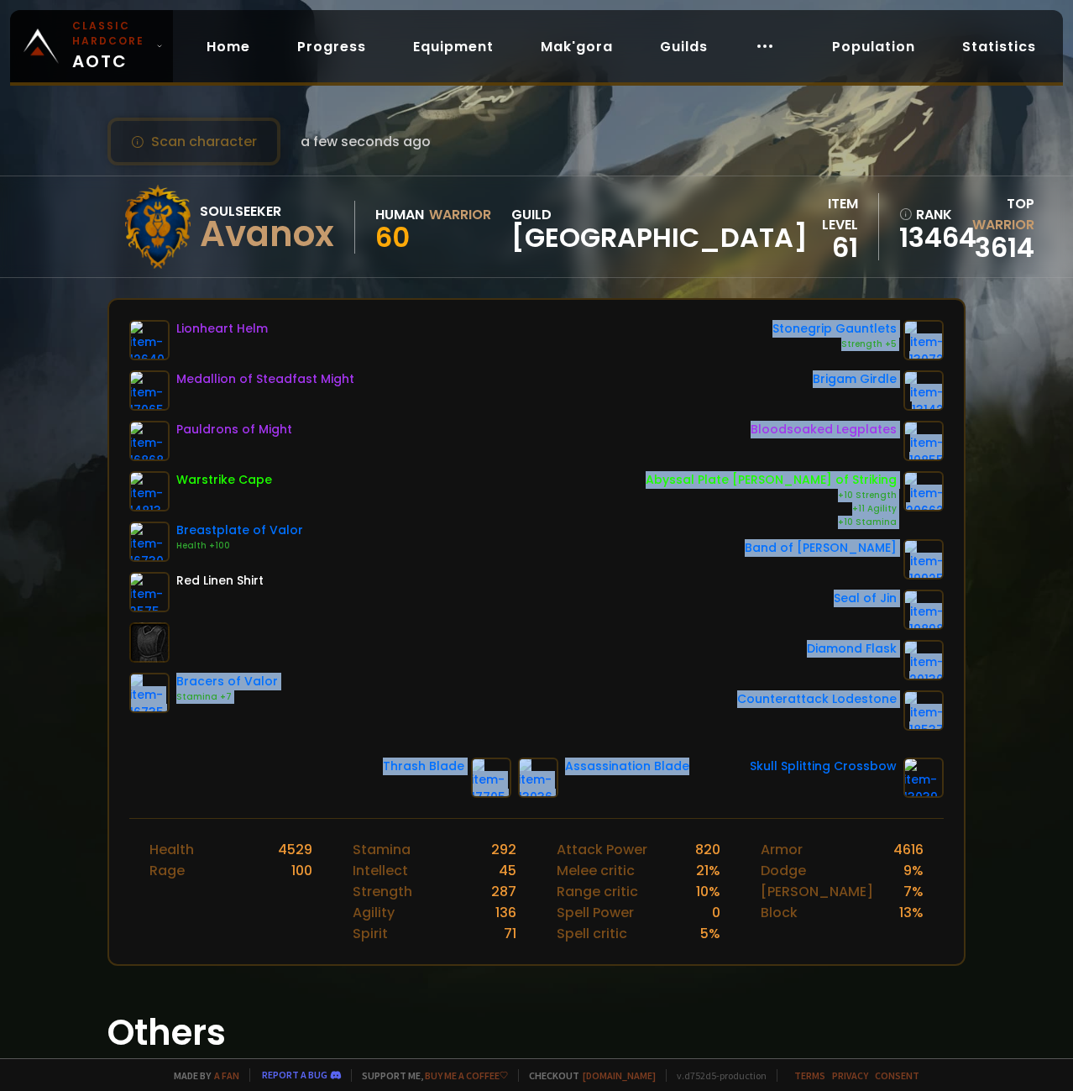
drag, startPoint x: 952, startPoint y: 789, endPoint x: 58, endPoint y: 279, distance: 1029.6
click at [58, 275] on div "Scan character a few seconds ago Soulseeker Avanox Human Warrior 60 guild Norge…" at bounding box center [536, 529] width 1073 height 1058
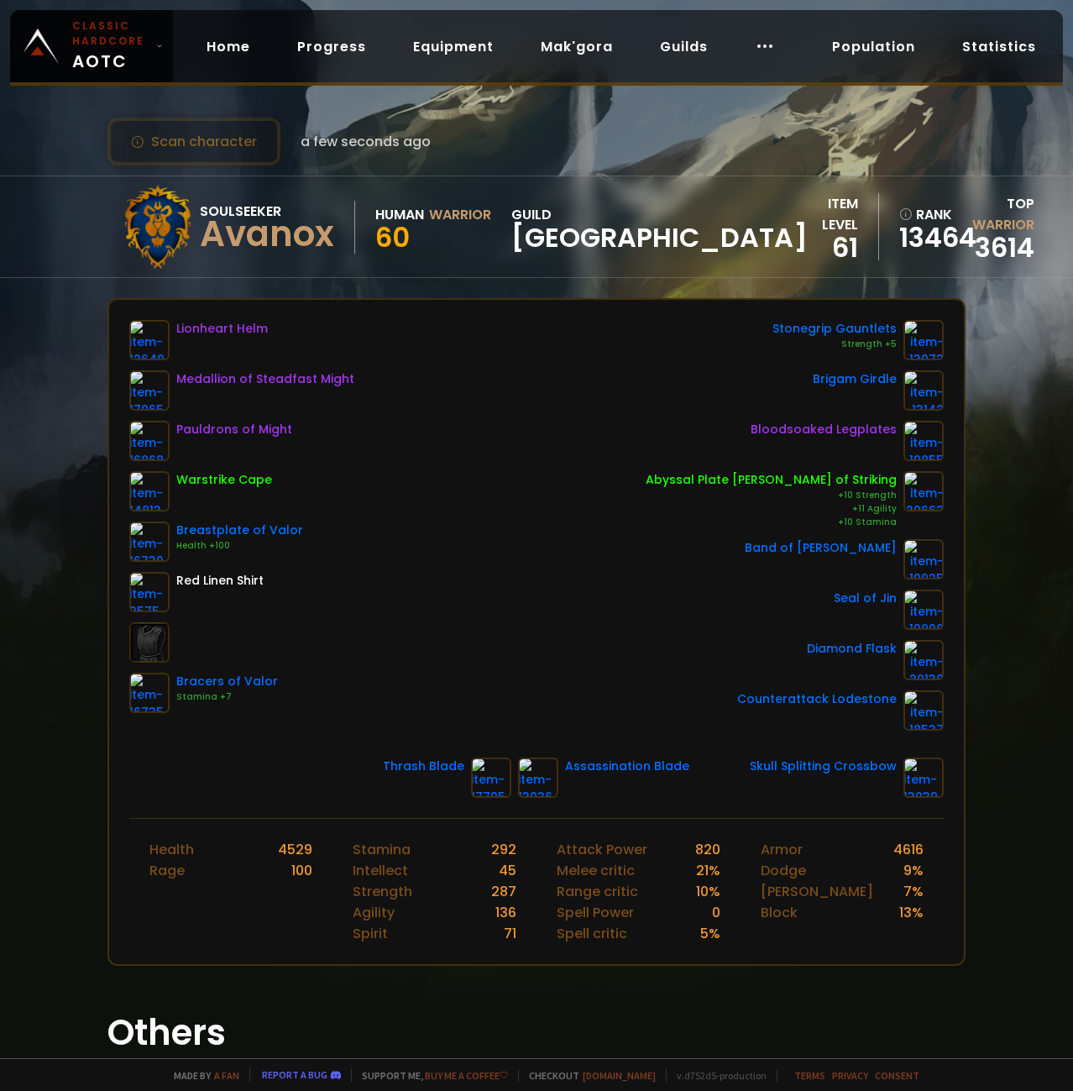
click at [78, 218] on div "Soulseeker Avanox Human Warrior 60 guild Norge item level 61 rank 13464 Top War…" at bounding box center [536, 227] width 1073 height 102
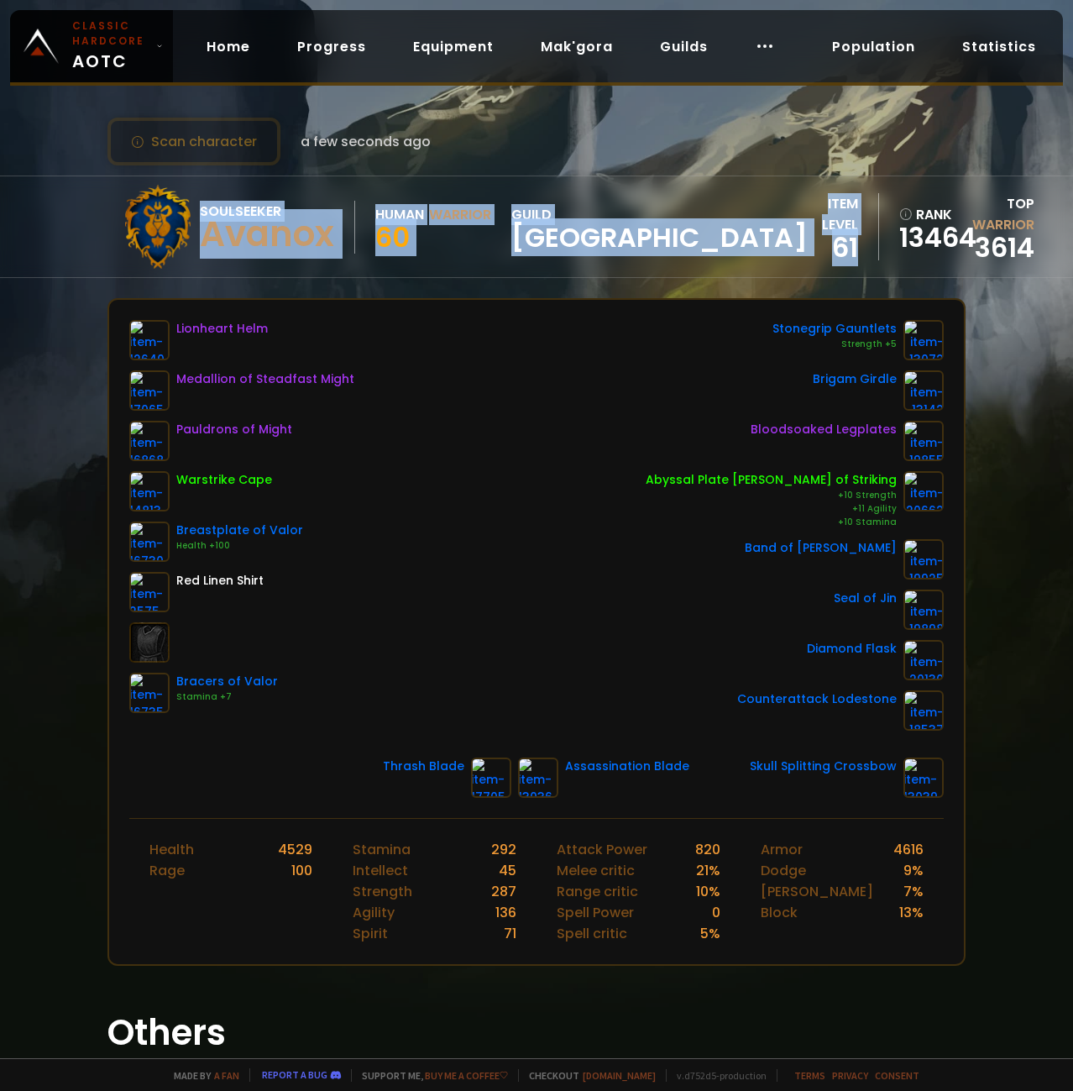
drag, startPoint x: 952, startPoint y: 788, endPoint x: 81, endPoint y: 275, distance: 1011.0
click at [81, 275] on div "Scan character a few seconds ago Soulseeker Avanox Human Warrior 60 guild Norge…" at bounding box center [536, 529] width 1073 height 1058
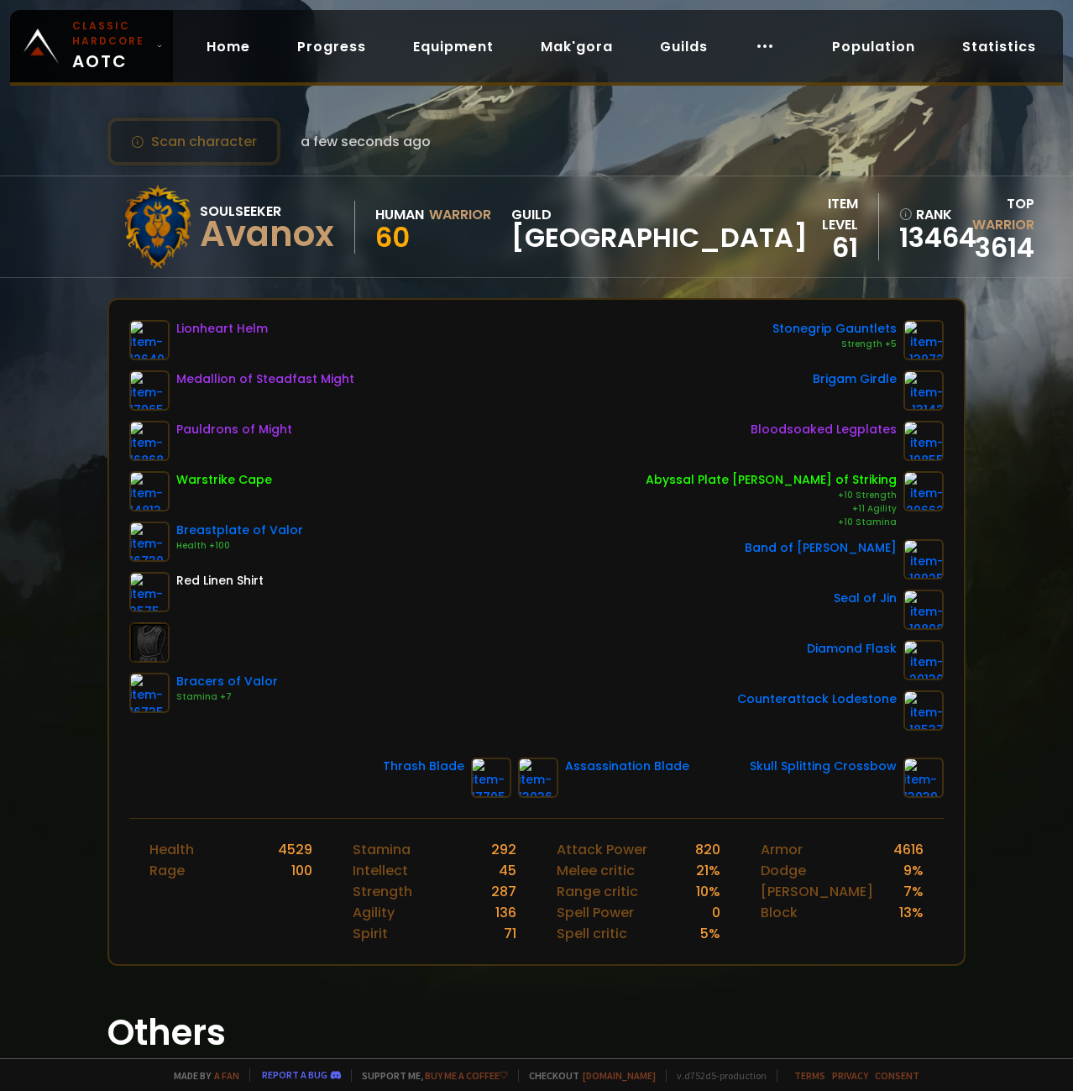
click at [81, 275] on div "Soulseeker Avanox Human Warrior 60 guild Norge item level 61 rank 13464 Top War…" at bounding box center [536, 227] width 1073 height 102
drag, startPoint x: 327, startPoint y: 701, endPoint x: 183, endPoint y: 682, distance: 144.8
click at [183, 682] on div "Bracers of Valor Stamina +7" at bounding box center [241, 693] width 225 height 40
